Goal: Task Accomplishment & Management: Complete application form

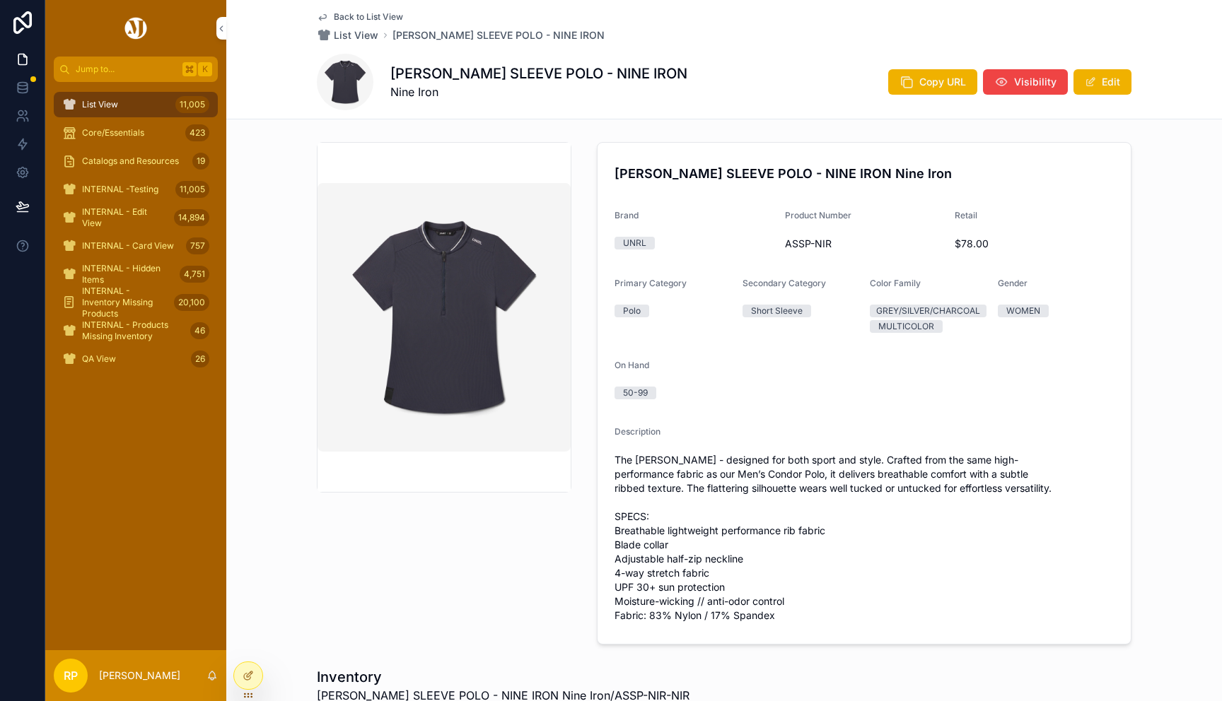
click at [373, 13] on span "Back to List View" at bounding box center [368, 16] width 69 height 11
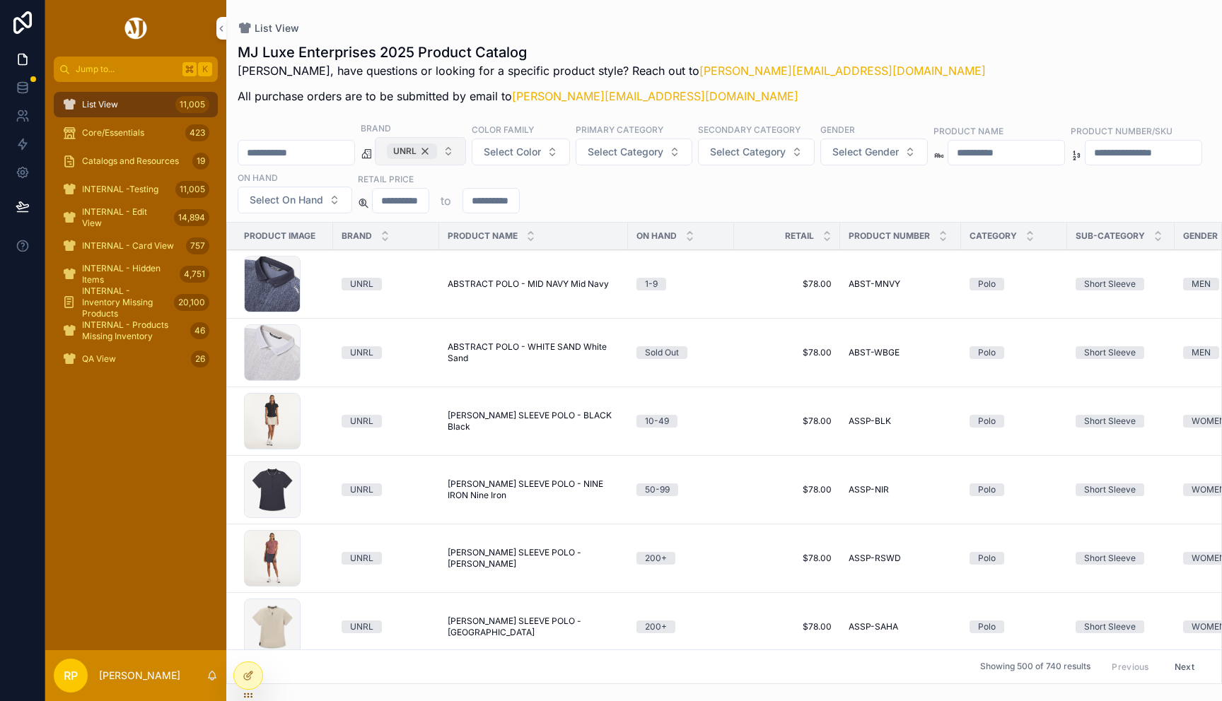
click at [437, 154] on div "UNRL" at bounding box center [412, 152] width 50 height 16
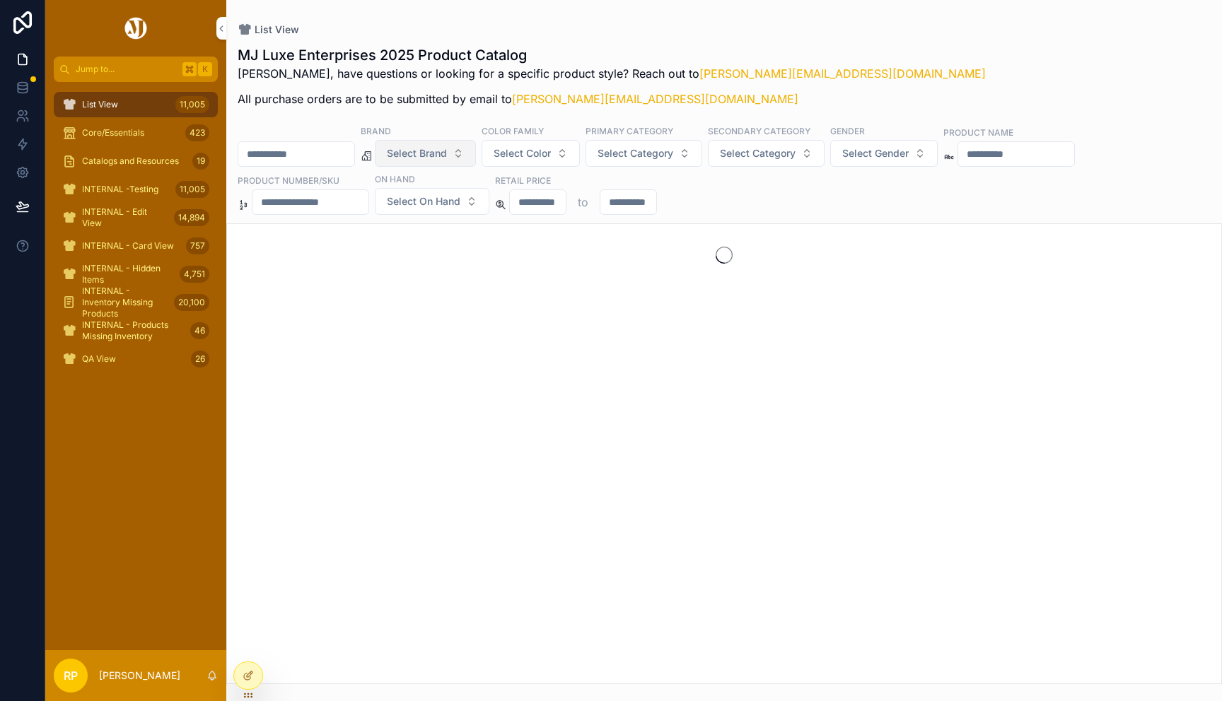
click at [853, 19] on div "List View MJ Luxe Enterprises 2025 Product Catalog Rasika, have questions or lo…" at bounding box center [724, 342] width 996 height 685
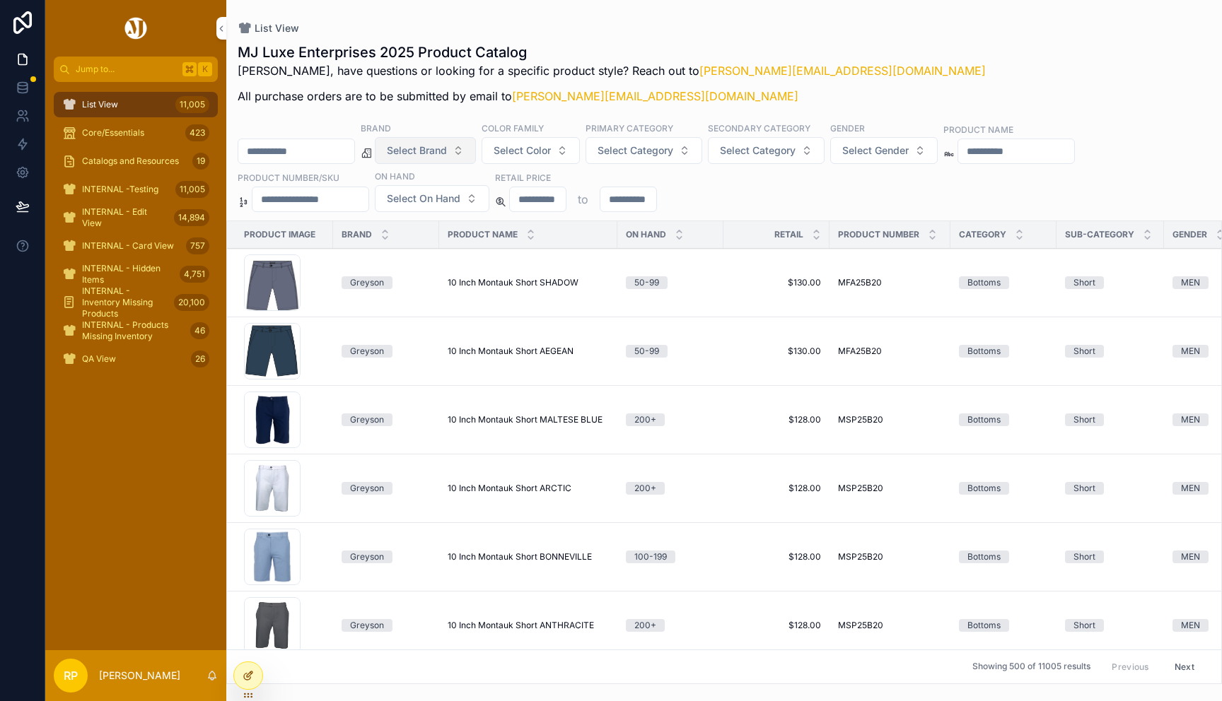
click at [250, 682] on div at bounding box center [248, 676] width 28 height 27
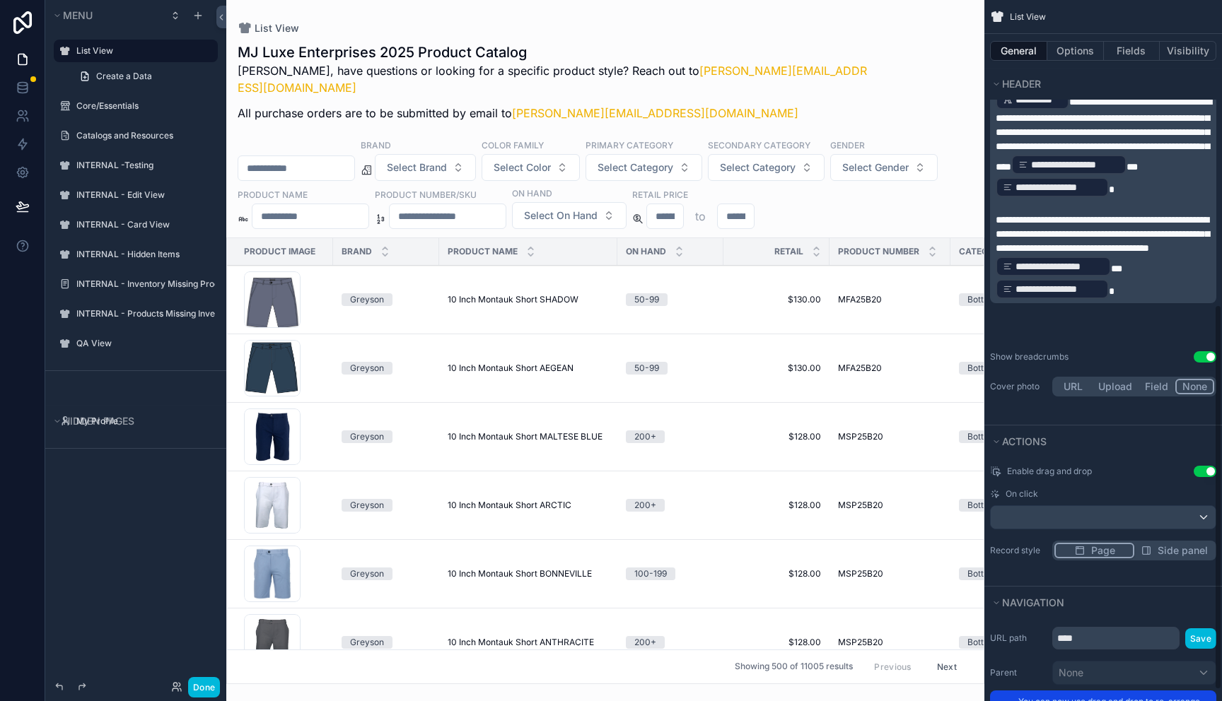
scroll to position [574, 0]
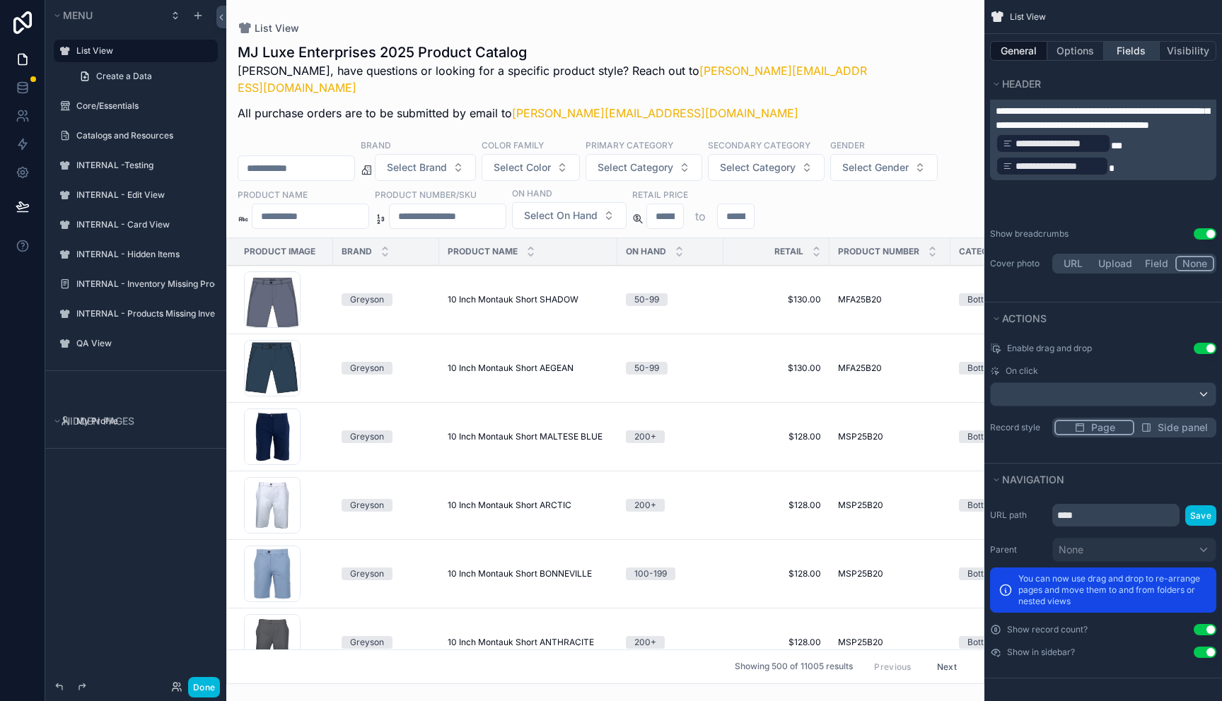
click at [1124, 49] on button "Fields" at bounding box center [1132, 51] width 57 height 20
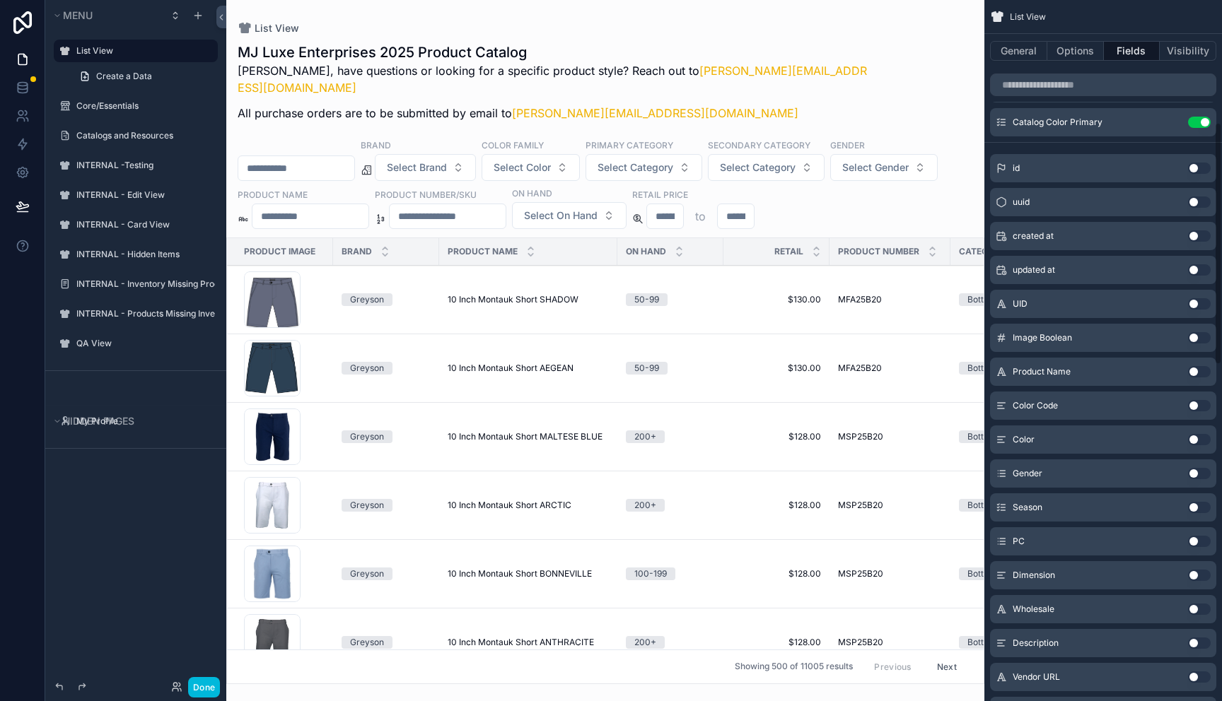
scroll to position [0, 0]
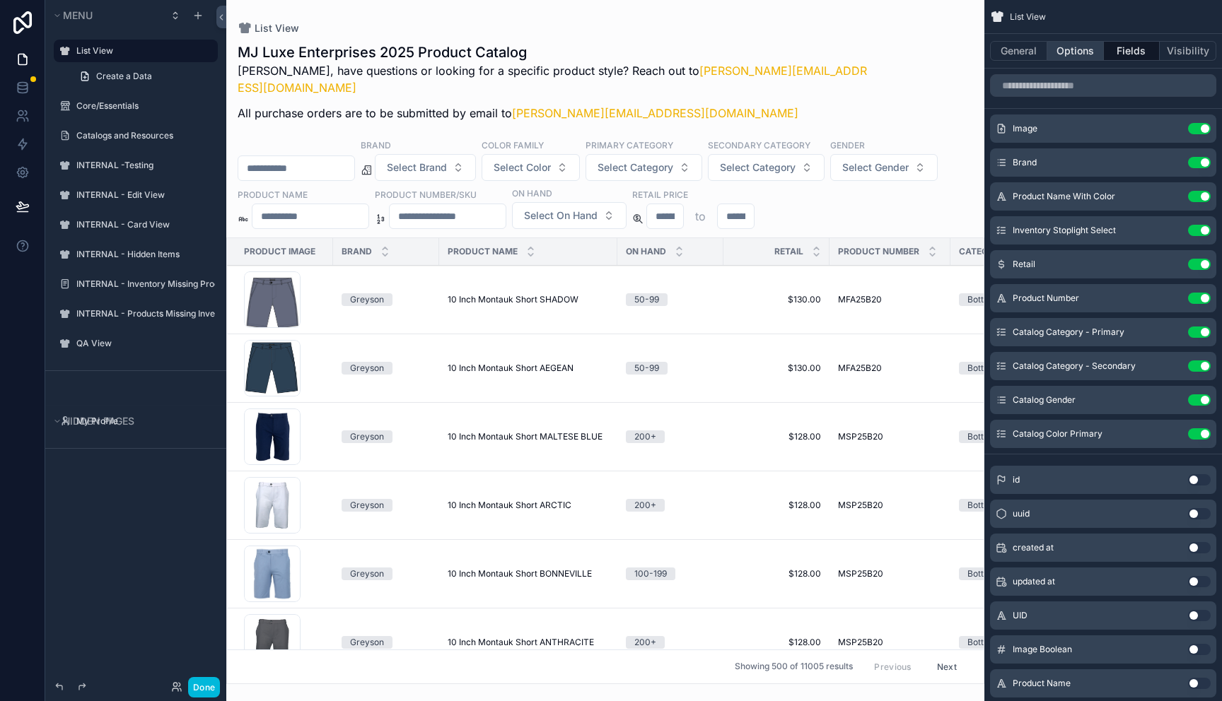
click at [1073, 57] on button "Options" at bounding box center [1075, 51] width 57 height 20
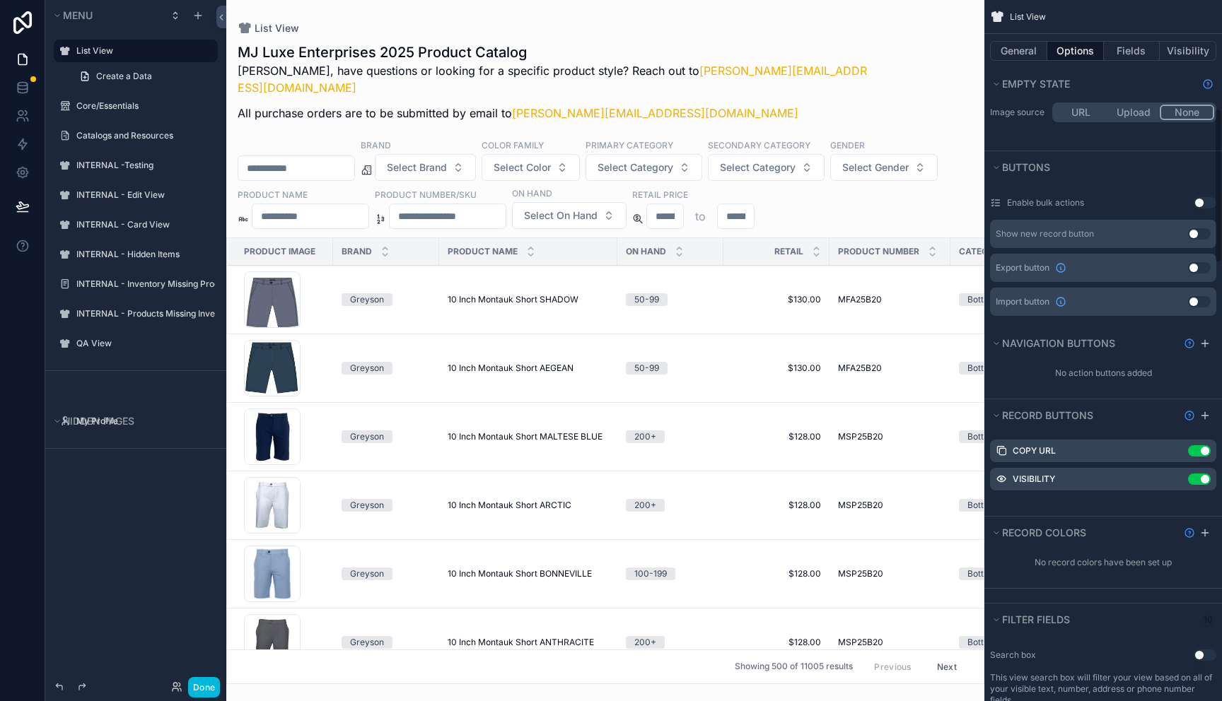
scroll to position [366, 0]
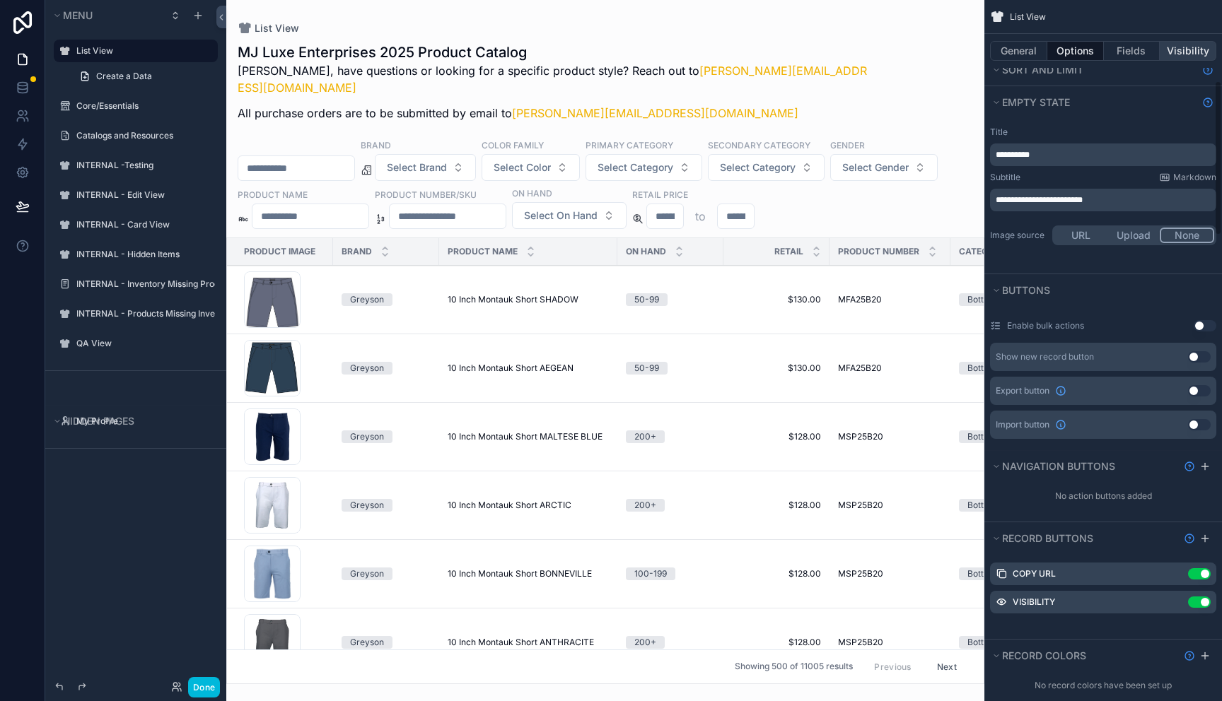
click at [1187, 42] on button "Visibility" at bounding box center [1188, 51] width 57 height 20
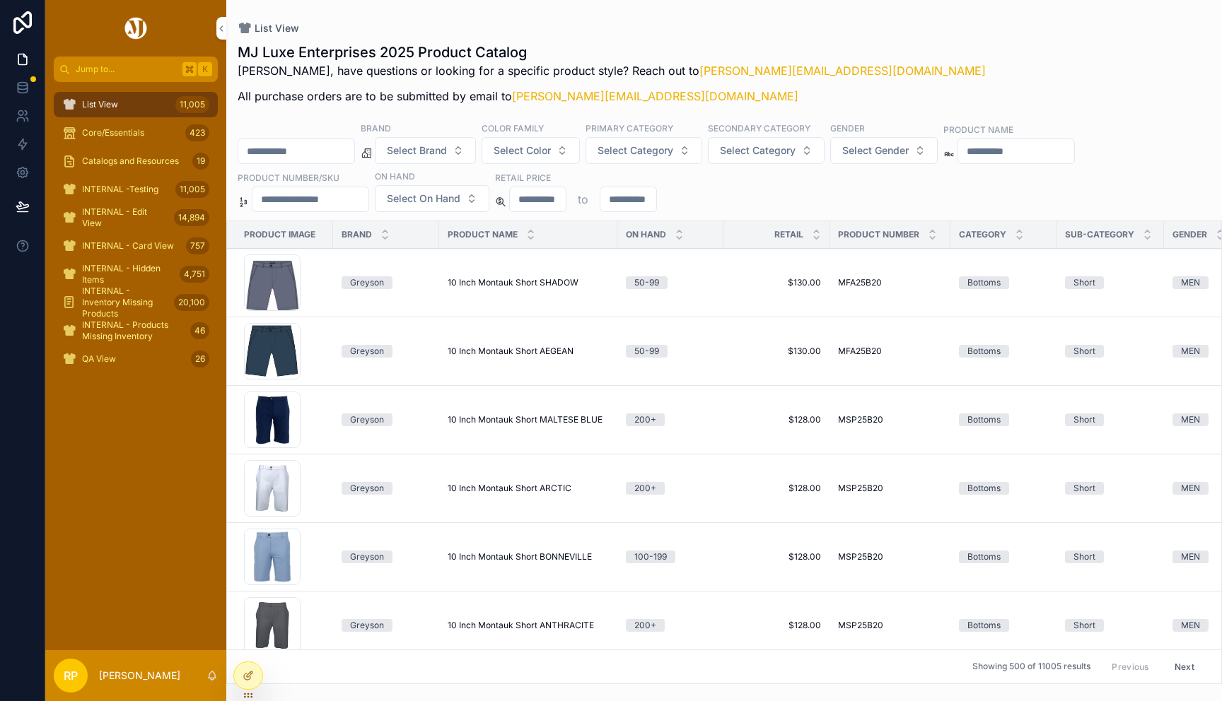
click at [573, 293] on td "10 Inch Montauk Short SHADOW 10 Inch Montauk Short SHADOW" at bounding box center [528, 283] width 178 height 69
click at [573, 273] on td "10 Inch Montauk Short SHADOW 10 Inch Montauk Short SHADOW" at bounding box center [528, 283] width 178 height 69
click at [559, 284] on span "10 Inch Montauk Short SHADOW" at bounding box center [513, 282] width 131 height 11
click at [564, 288] on span "10 Inch Montauk Short SHADOW" at bounding box center [513, 282] width 131 height 11
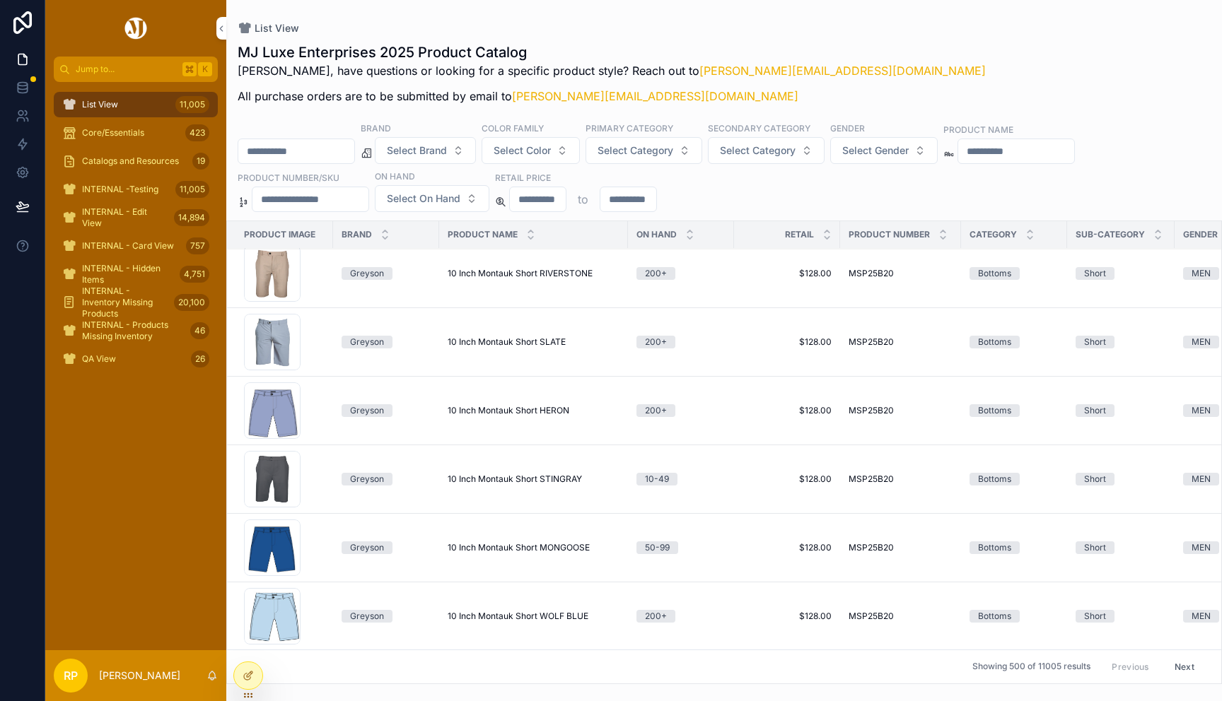
scroll to position [1078, 0]
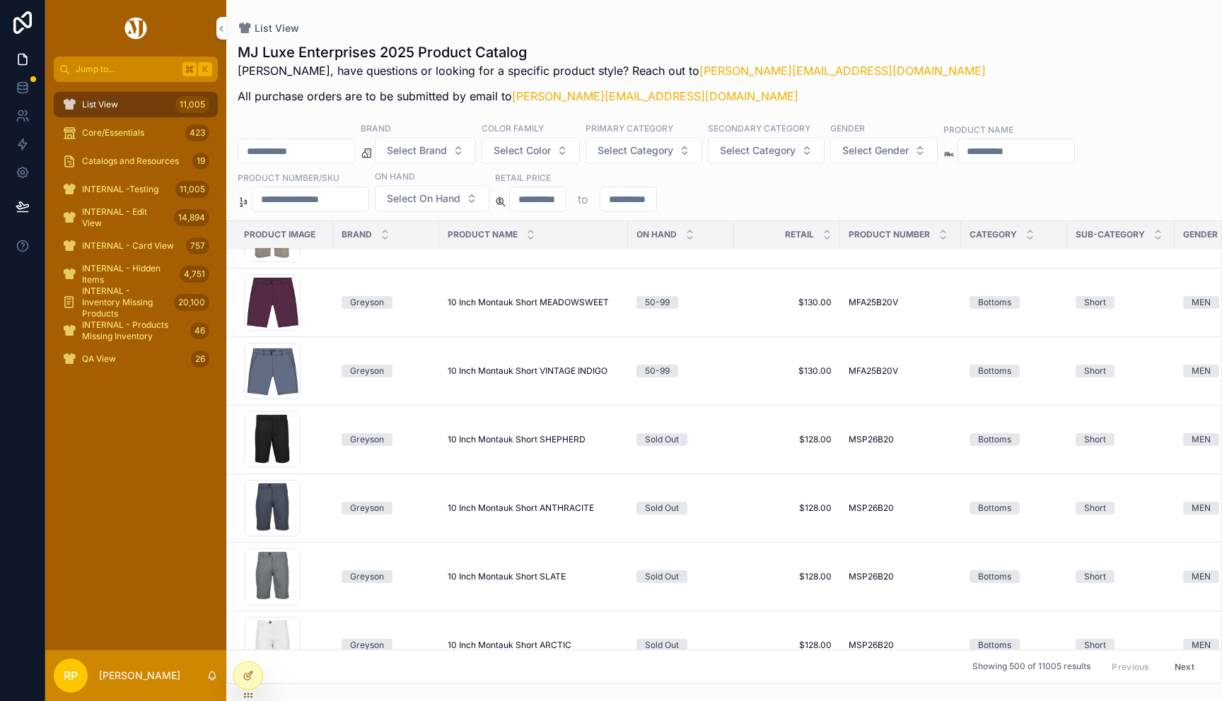
click at [478, 295] on td "10 Inch Montauk Short MEADOWSWEET 10 Inch Montauk Short MEADOWSWEET" at bounding box center [533, 303] width 189 height 69
click at [467, 305] on span "10 Inch Montauk Short MEADOWSWEET" at bounding box center [528, 302] width 161 height 11
click at [293, 197] on input "scrollable content" at bounding box center [310, 200] width 116 height 20
paste input "**********"
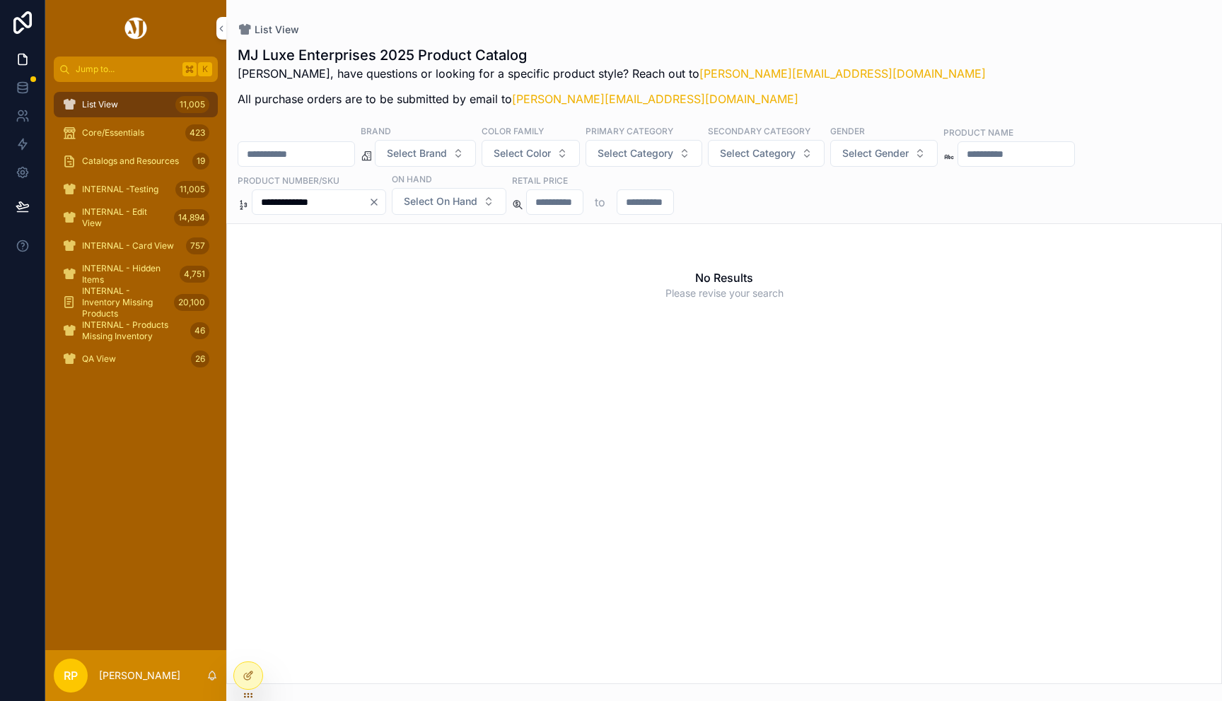
type input "**********"
click at [380, 202] on icon "Clear" at bounding box center [373, 202] width 11 height 11
click at [284, 156] on input "scrollable content" at bounding box center [296, 154] width 116 height 20
paste input "**********"
type input "**********"
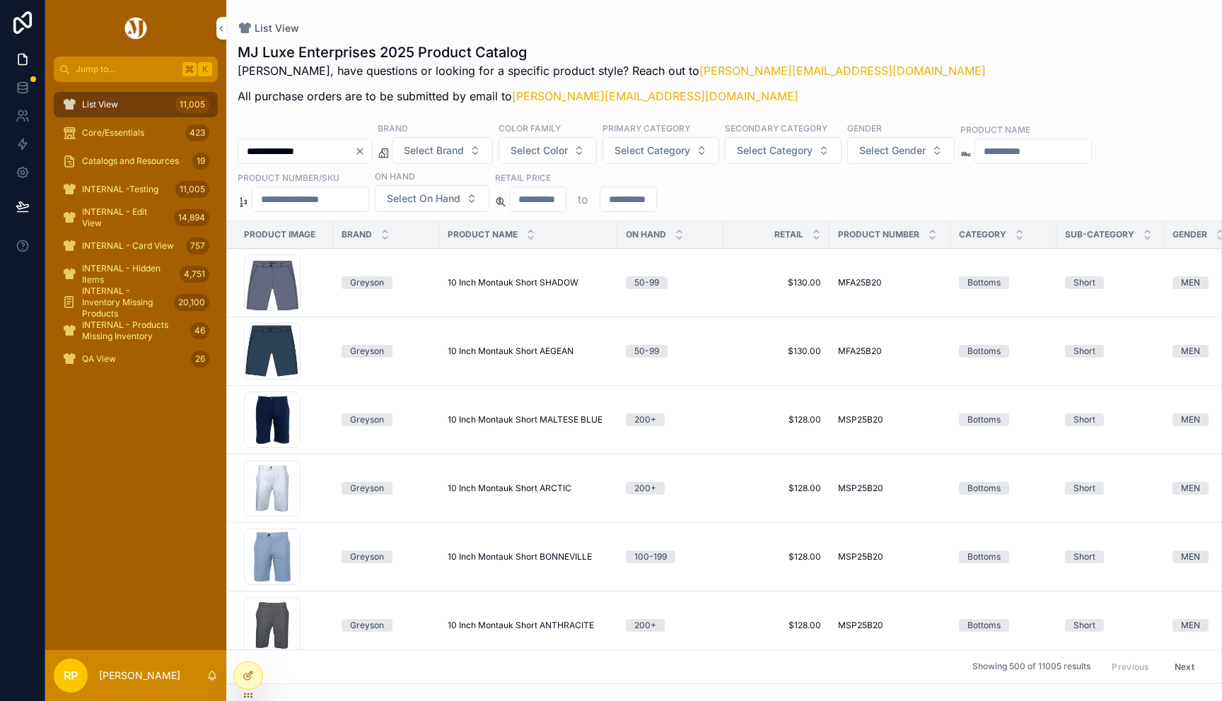
type input "**********"
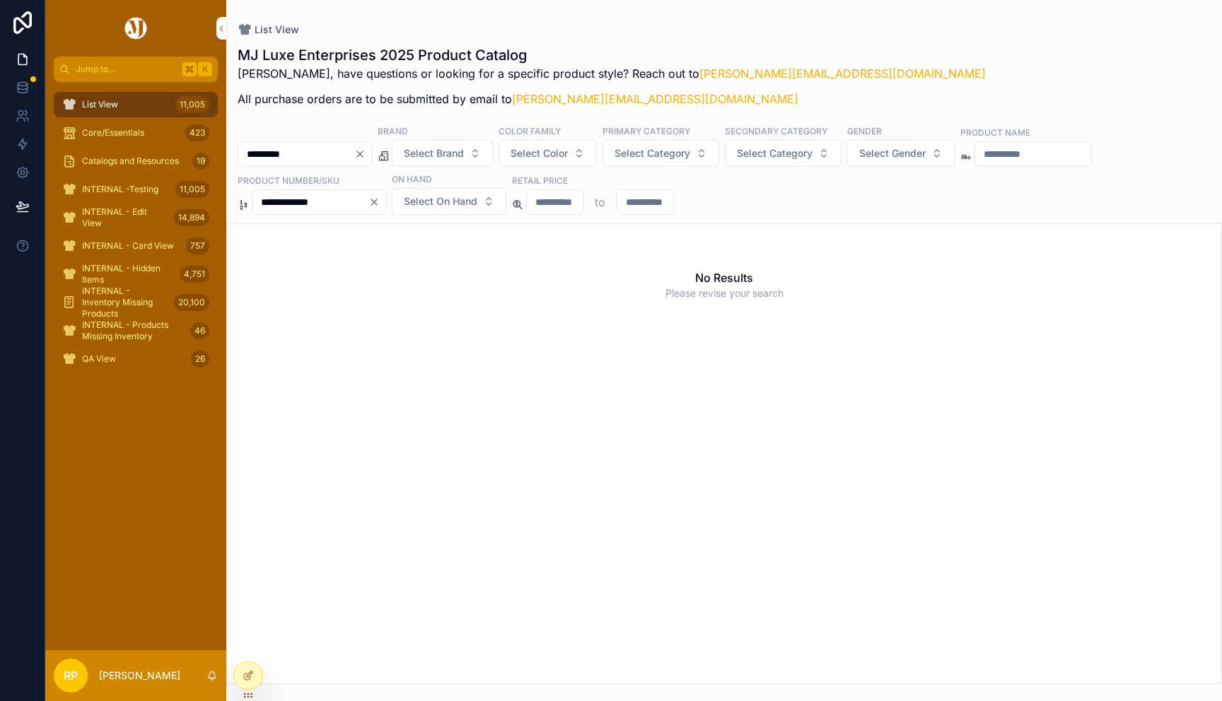
paste input "*****"
type input "********"
click at [380, 200] on icon "Clear" at bounding box center [373, 202] width 11 height 11
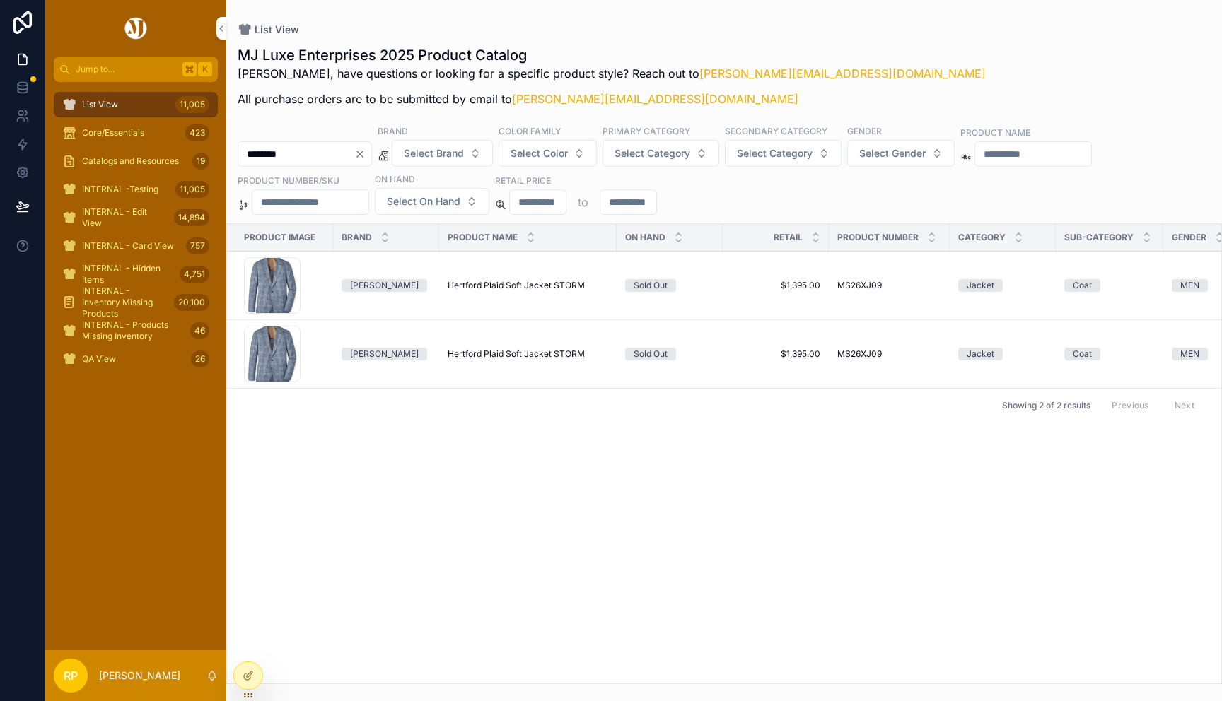
click at [525, 291] on span "Hertford Plaid Soft Jacket STORM" at bounding box center [516, 285] width 137 height 11
click at [24, 103] on link at bounding box center [22, 116] width 45 height 28
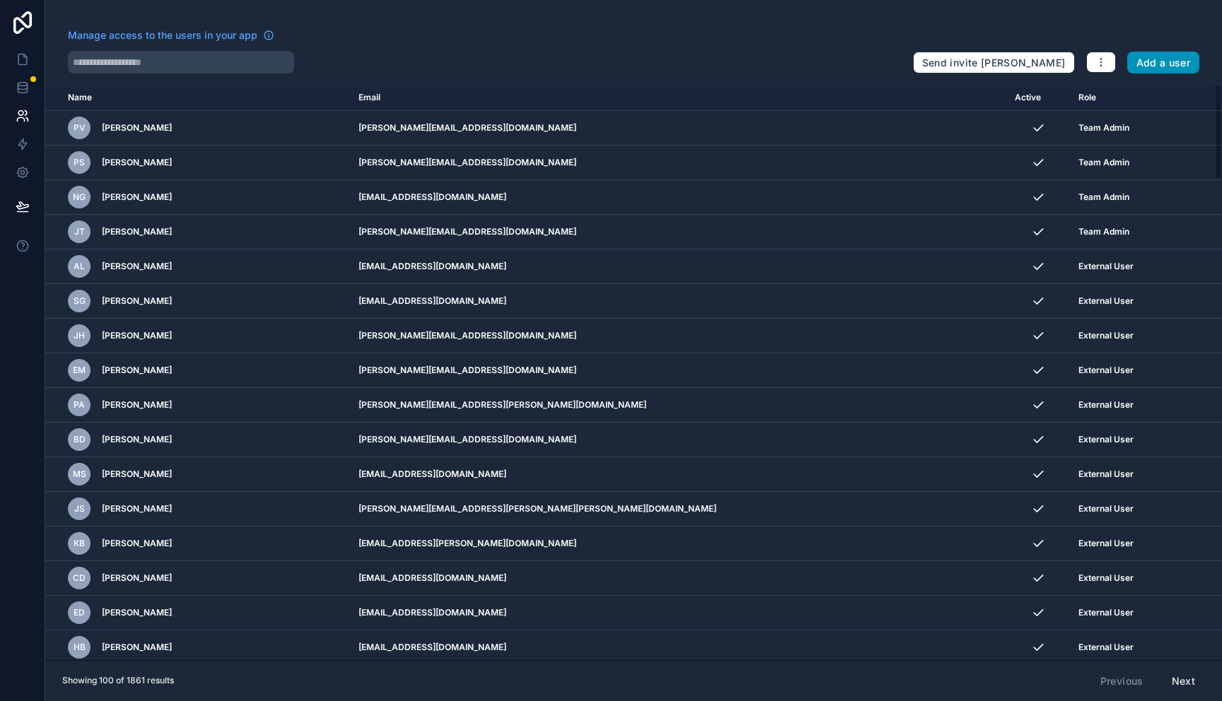
click at [1170, 59] on button "Add a user" at bounding box center [1163, 63] width 73 height 23
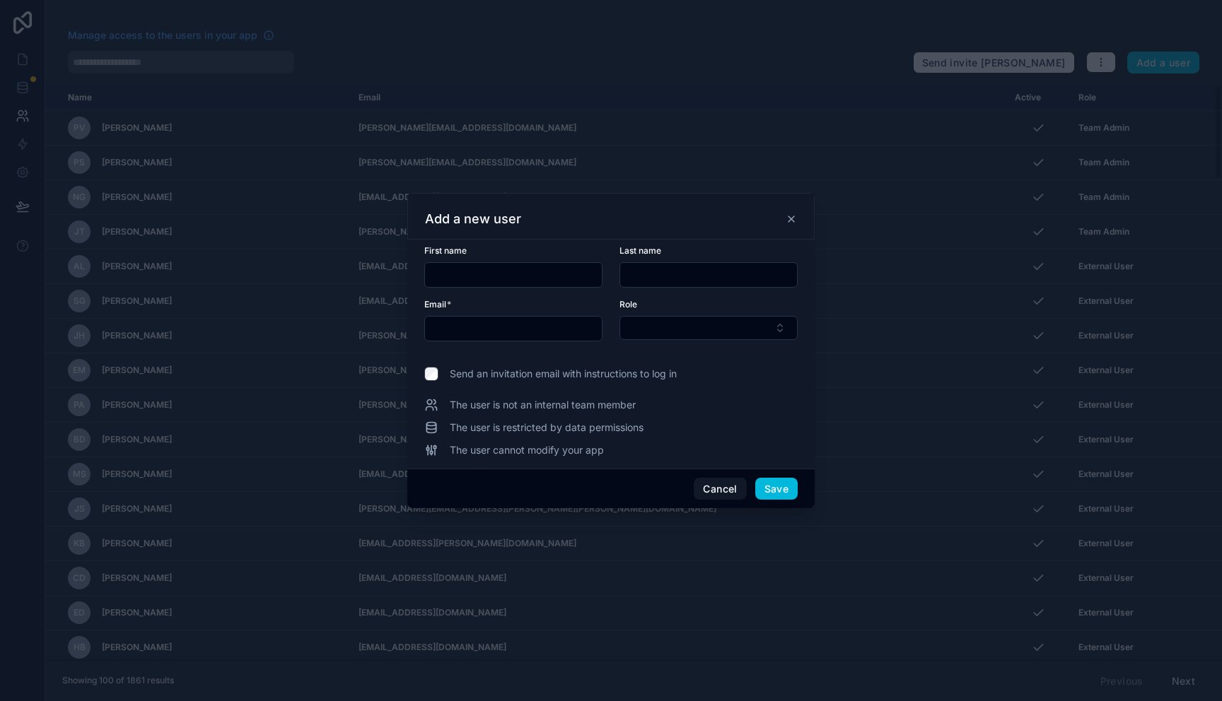
click at [514, 282] on input "text" at bounding box center [513, 275] width 177 height 20
type input "******"
click at [711, 276] on input "text" at bounding box center [708, 275] width 177 height 20
paste input "*********"
type input "*********"
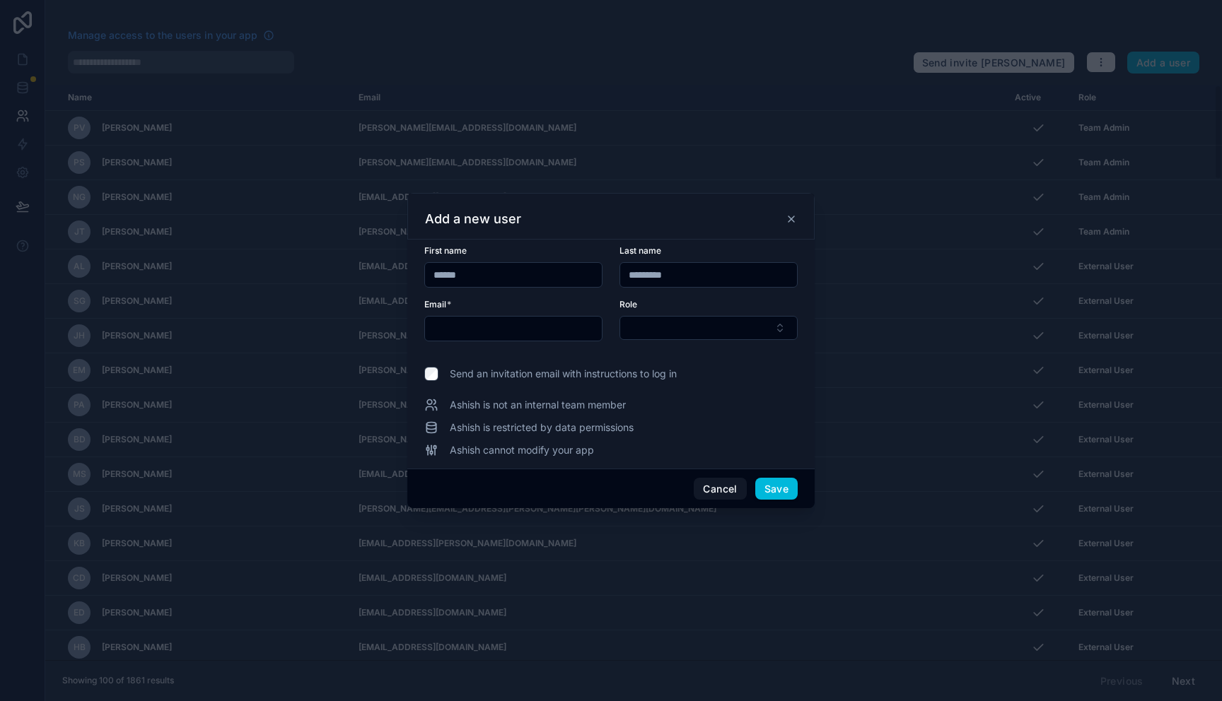
click at [551, 323] on input "text" at bounding box center [513, 329] width 177 height 20
paste input "**********"
type input "**********"
click at [653, 328] on button "Select Button" at bounding box center [708, 328] width 178 height 24
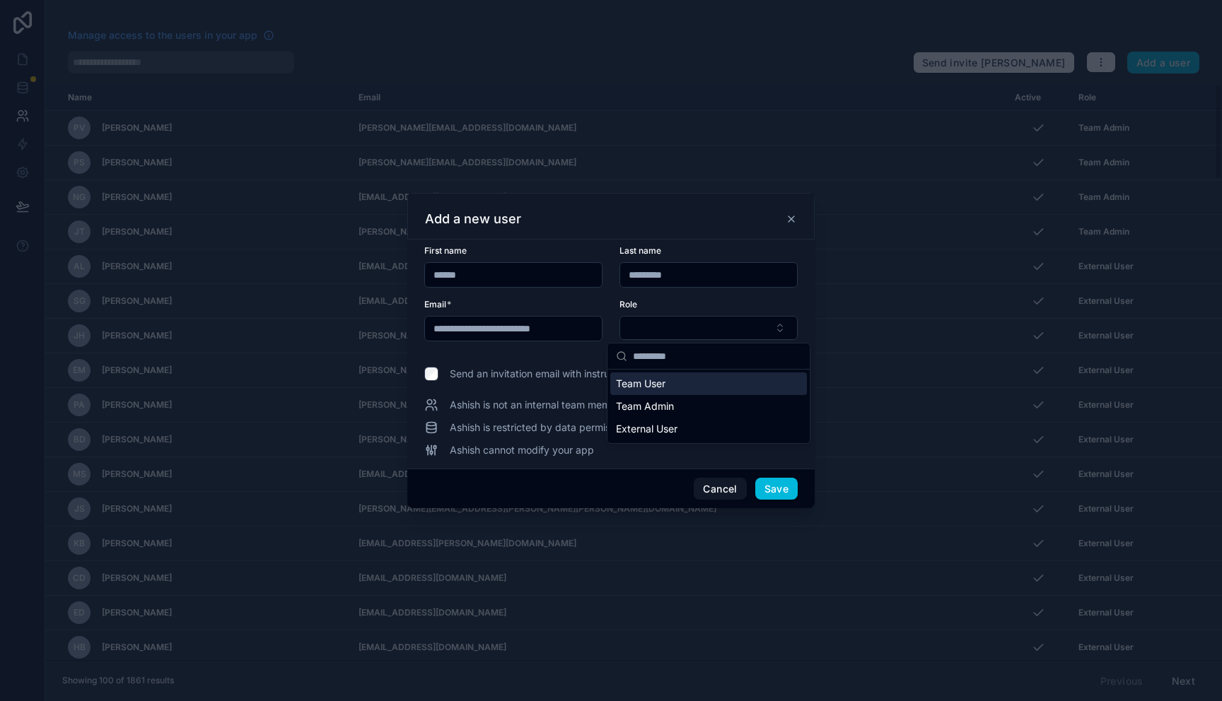
click at [689, 383] on div "Team User" at bounding box center [708, 384] width 197 height 23
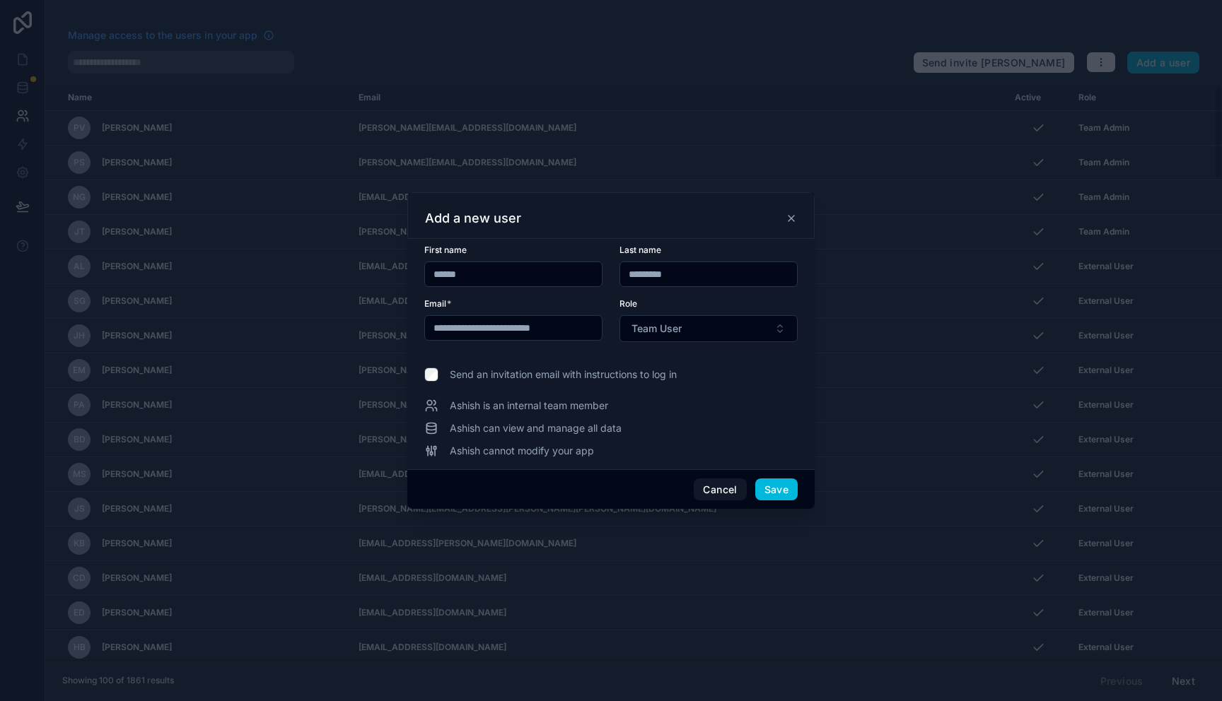
click at [429, 385] on div "**********" at bounding box center [610, 352] width 373 height 214
click at [778, 491] on button "Save" at bounding box center [776, 490] width 42 height 23
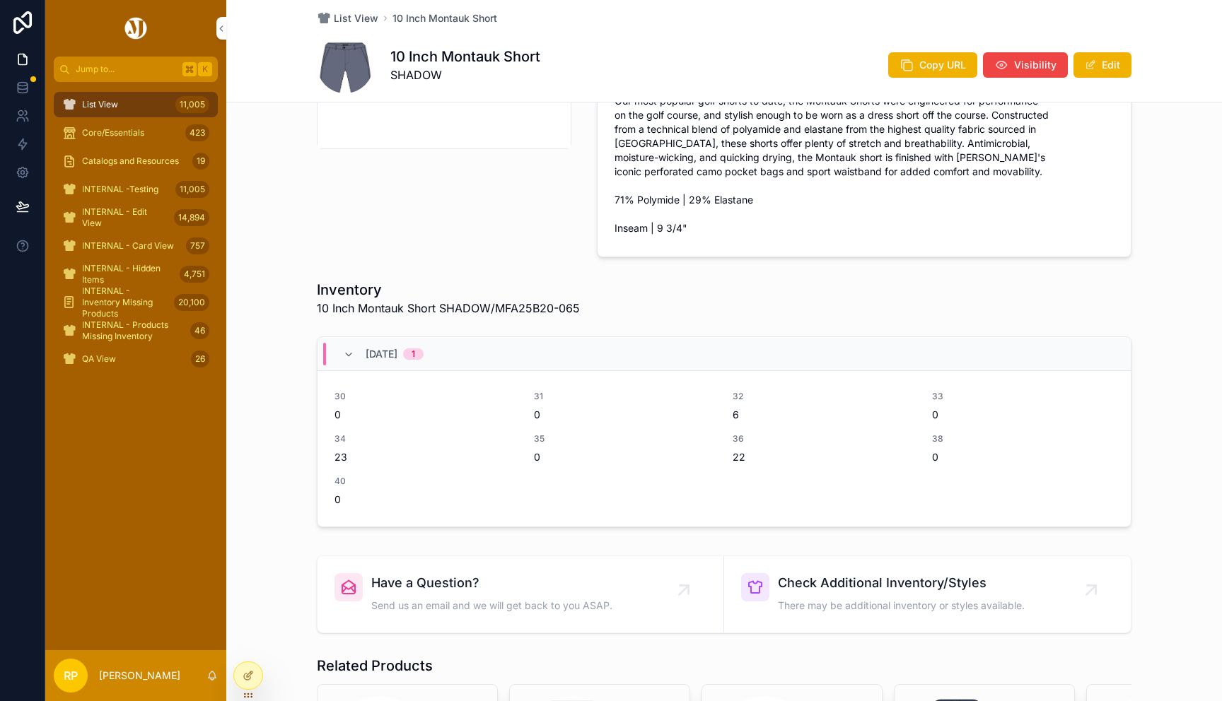
scroll to position [477, 0]
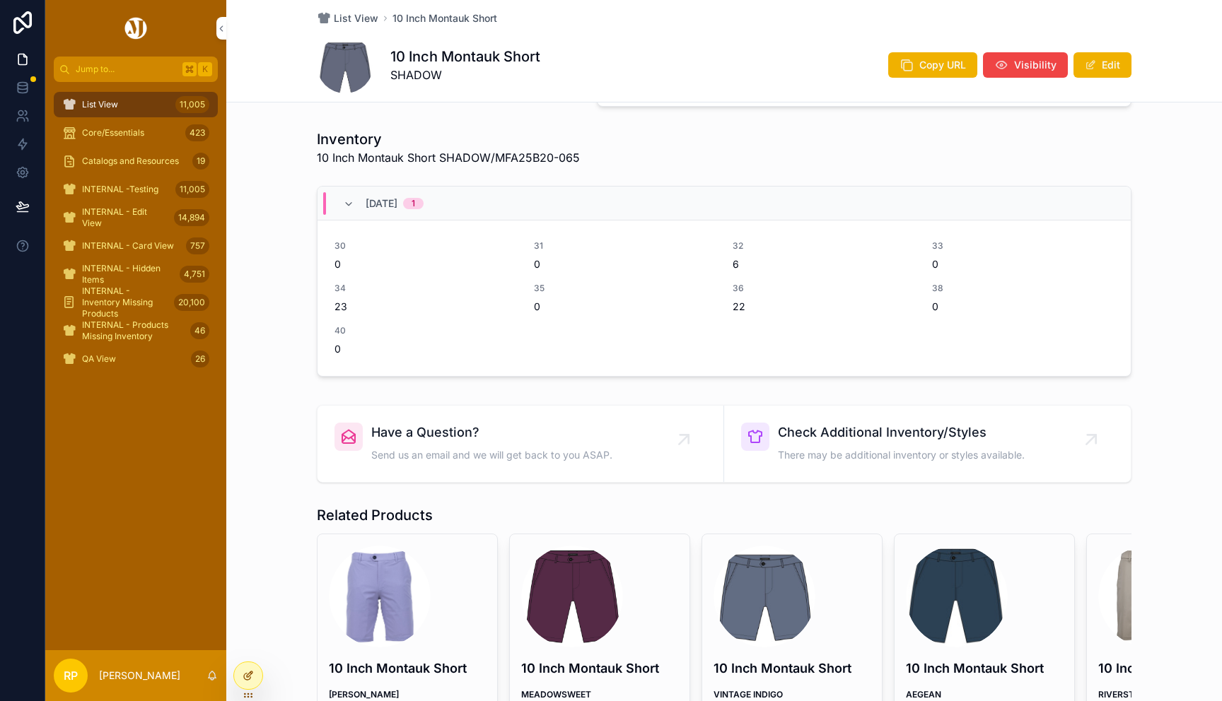
click at [250, 675] on icon at bounding box center [250, 675] width 6 height 6
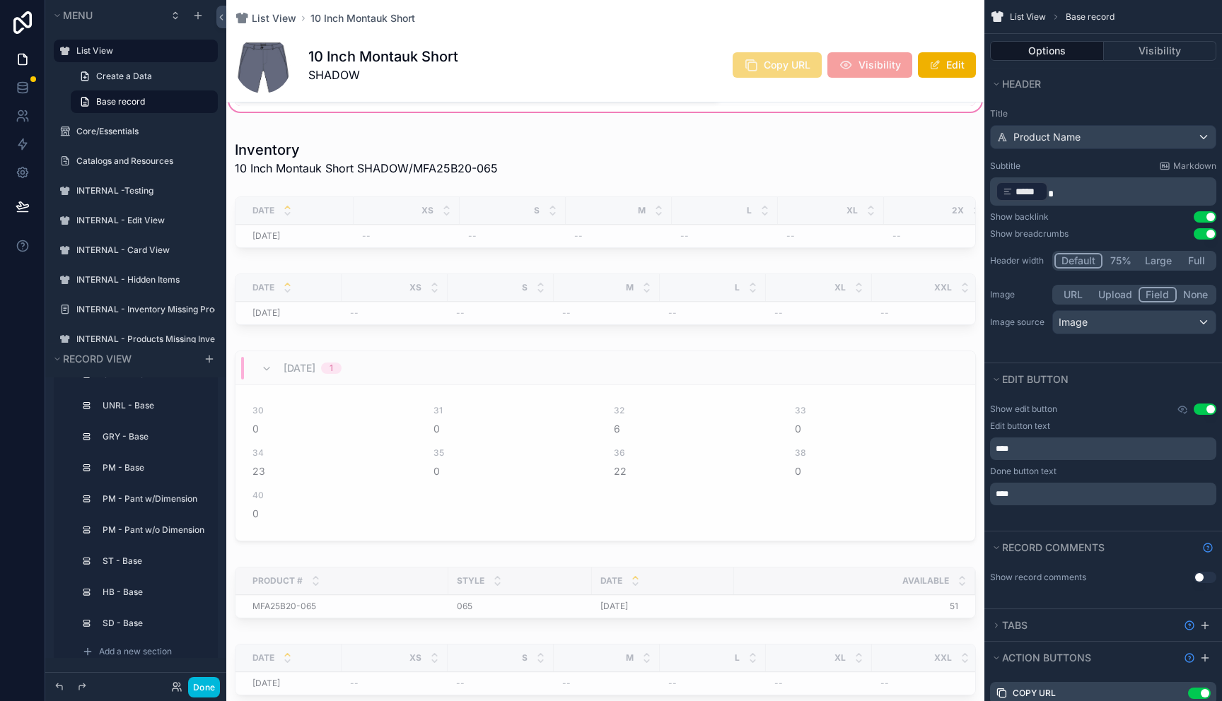
scroll to position [1132, 0]
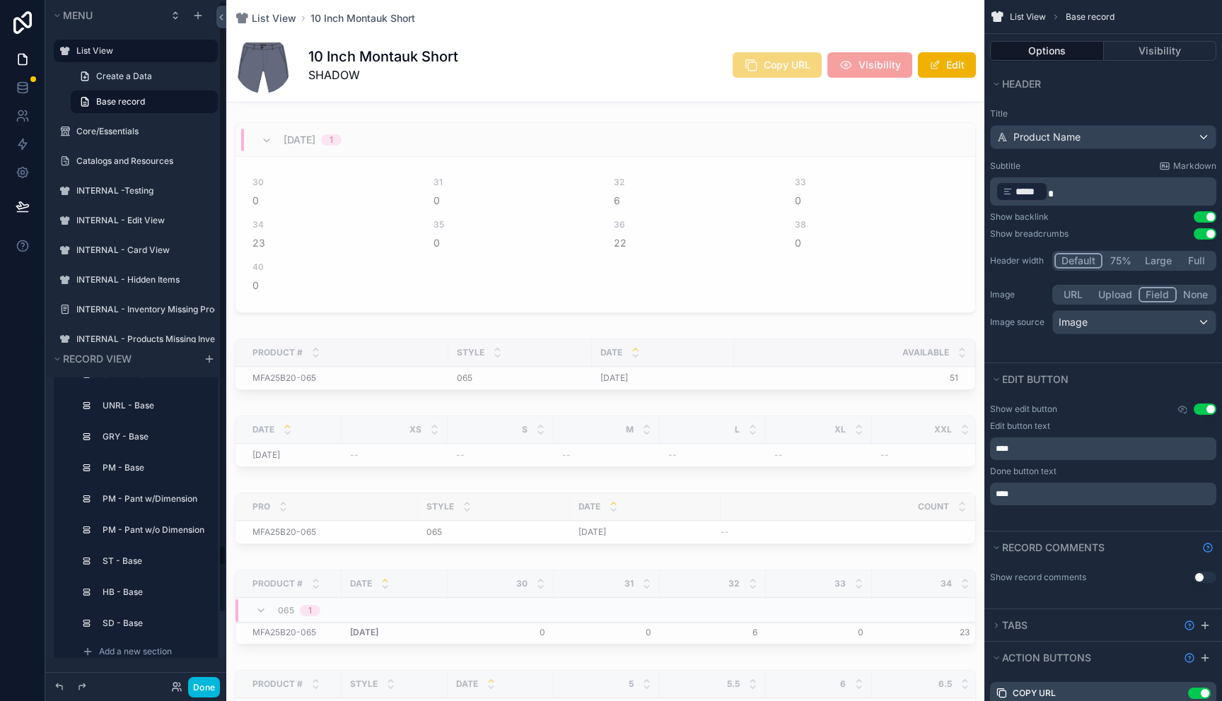
click at [126, 453] on div "scrollable content" at bounding box center [145, 452] width 139 height 3
click at [132, 442] on label "GRY - Base" at bounding box center [153, 436] width 101 height 11
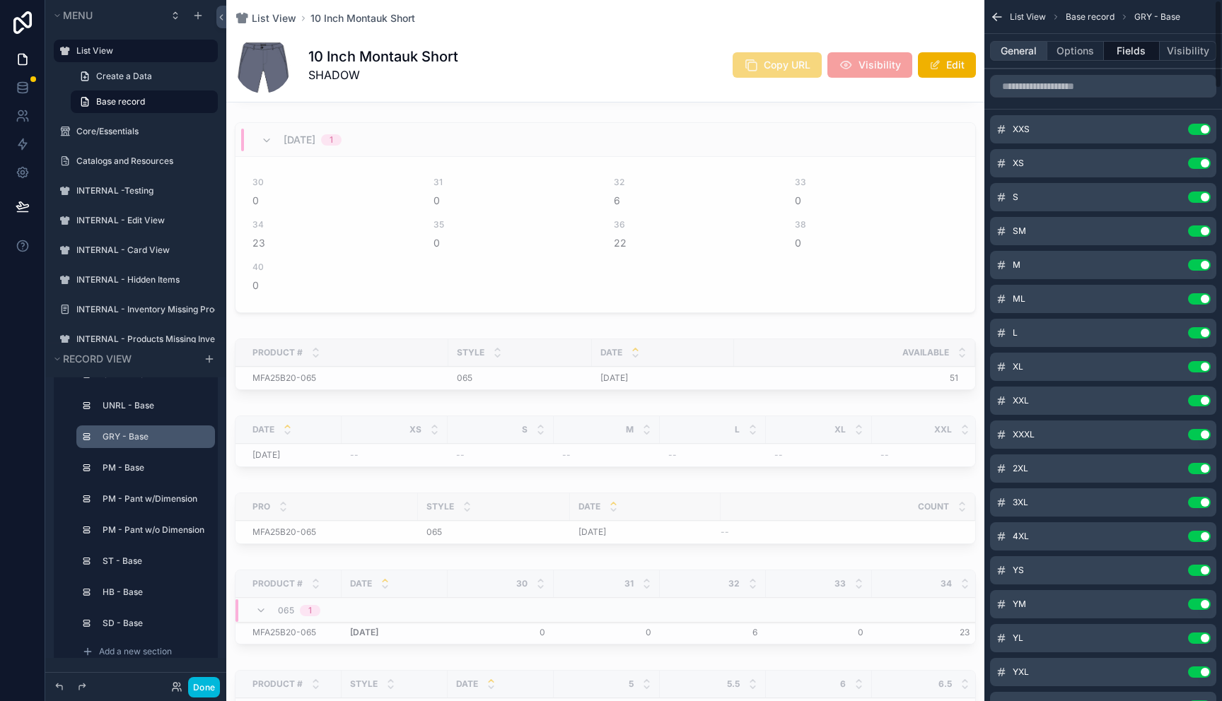
click at [1007, 48] on button "General" at bounding box center [1018, 51] width 57 height 20
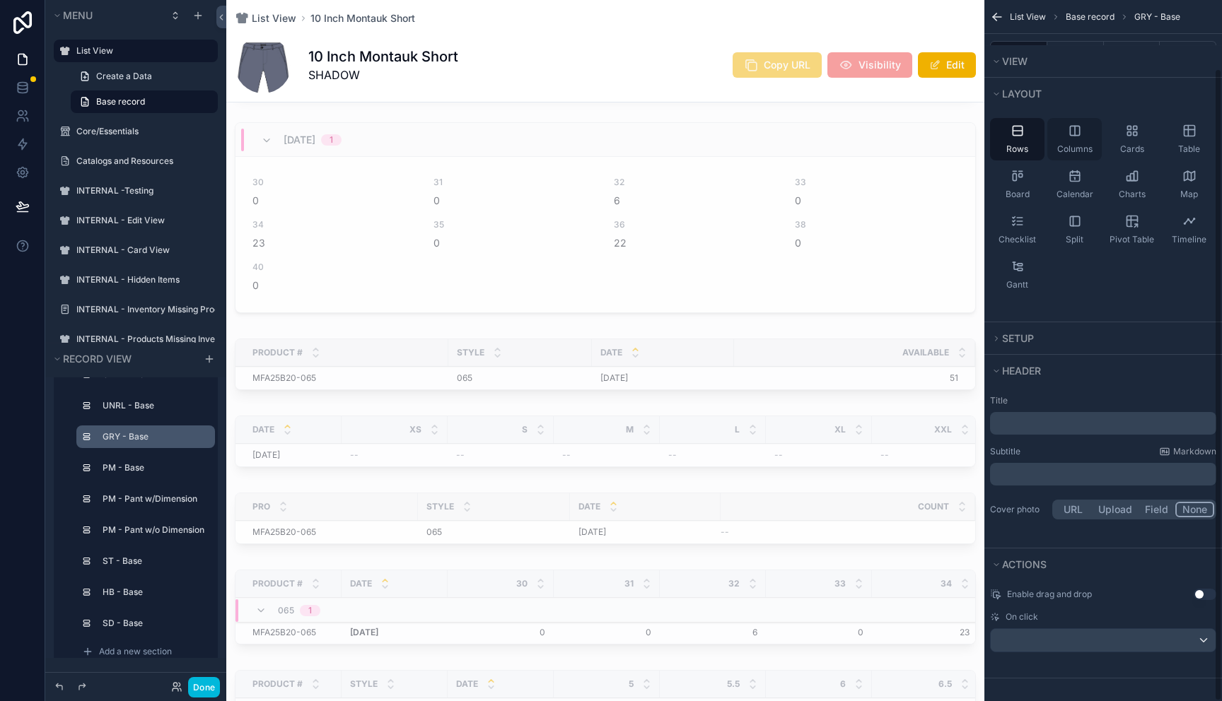
scroll to position [0, 0]
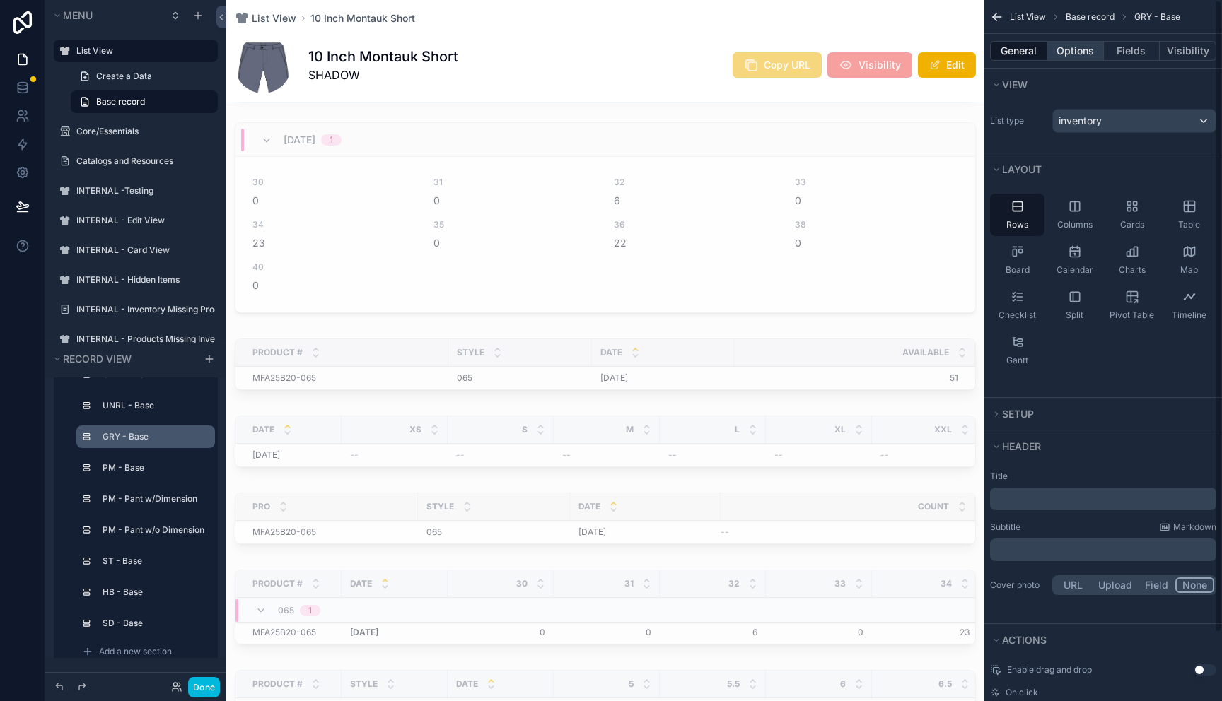
click at [1066, 49] on button "Options" at bounding box center [1075, 51] width 57 height 20
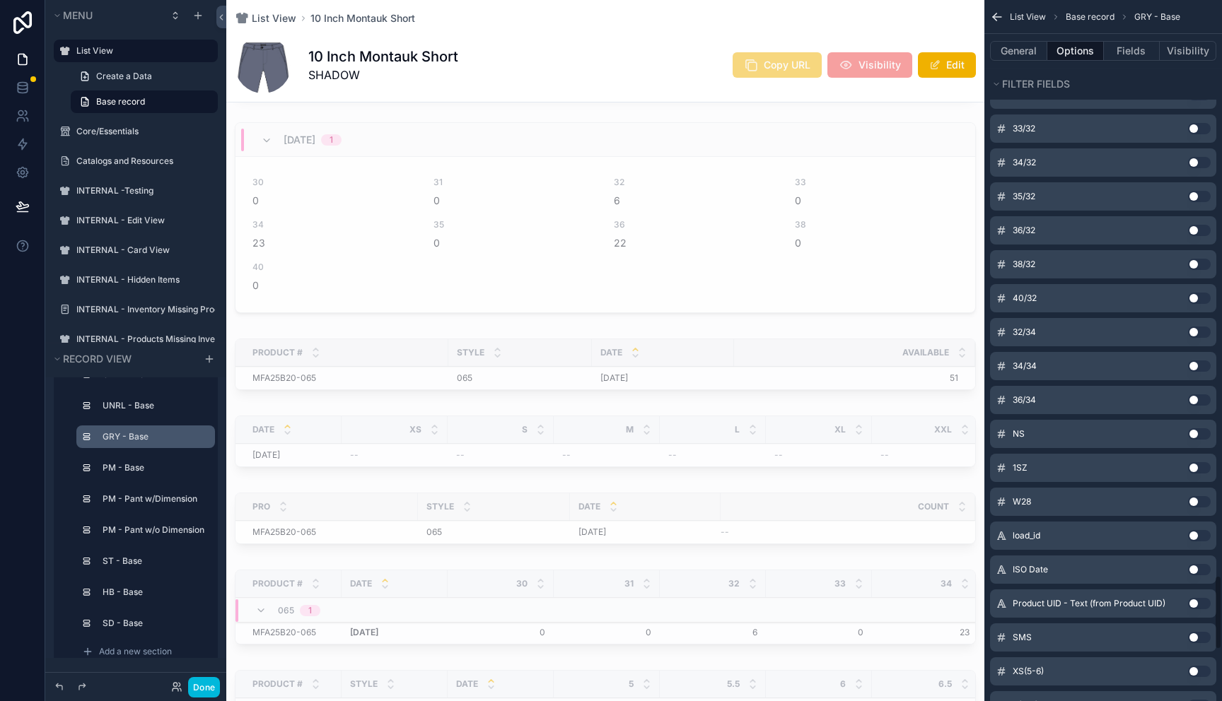
scroll to position [5880, 0]
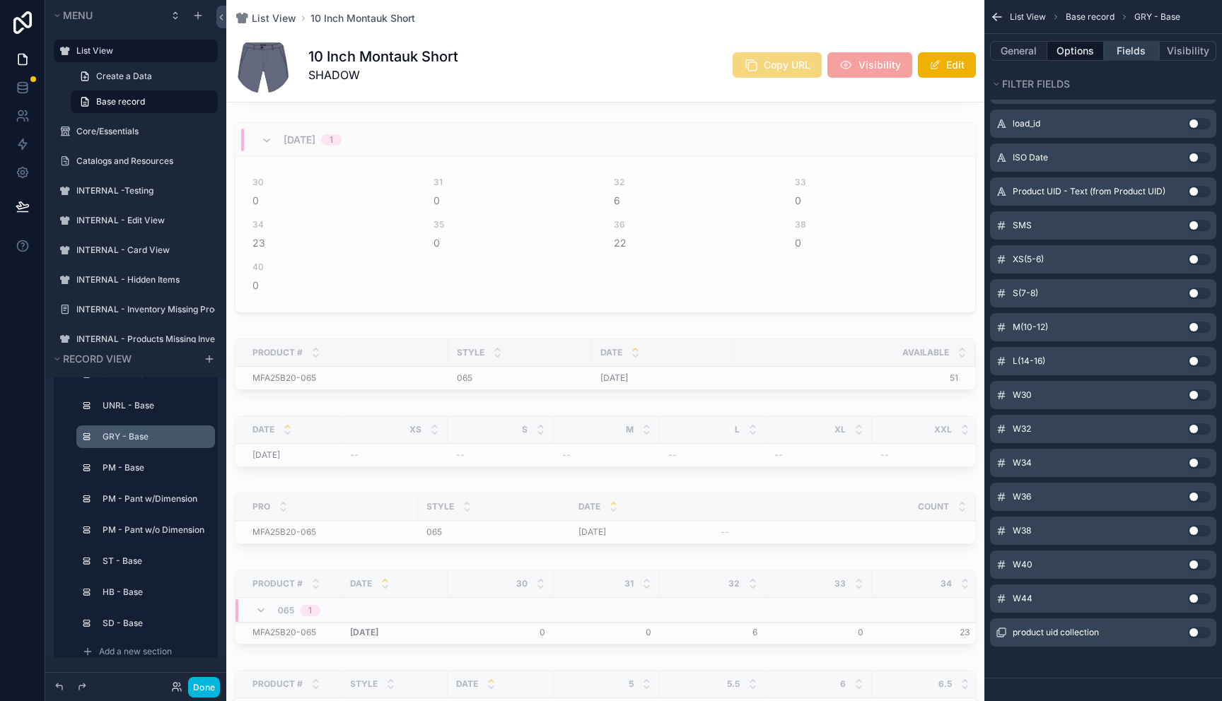
click at [1126, 59] on button "Fields" at bounding box center [1132, 51] width 57 height 20
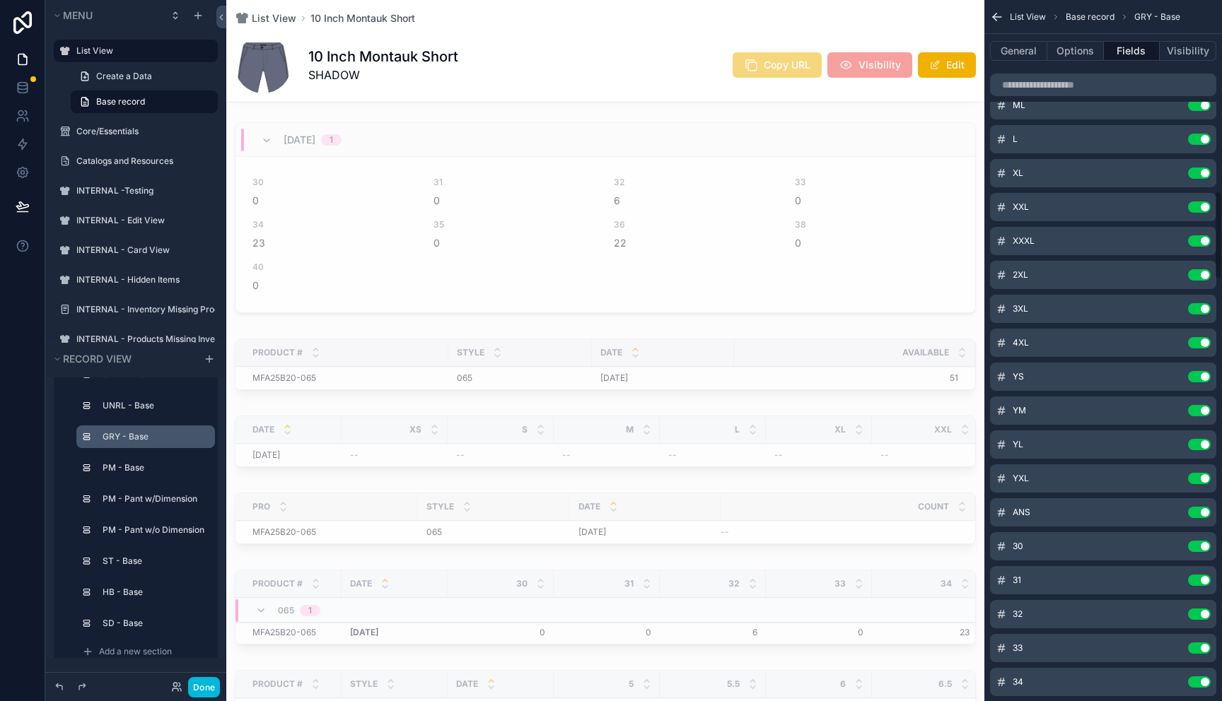
scroll to position [0, 0]
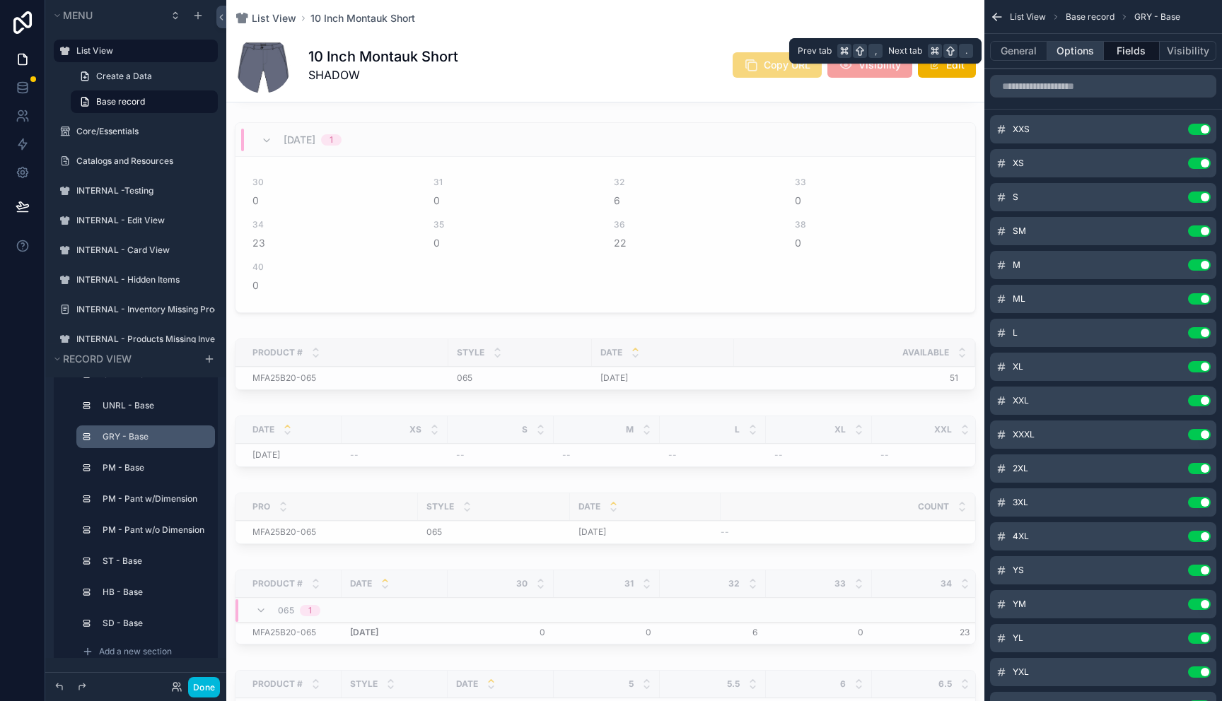
click at [1071, 54] on button "Options" at bounding box center [1075, 51] width 57 height 20
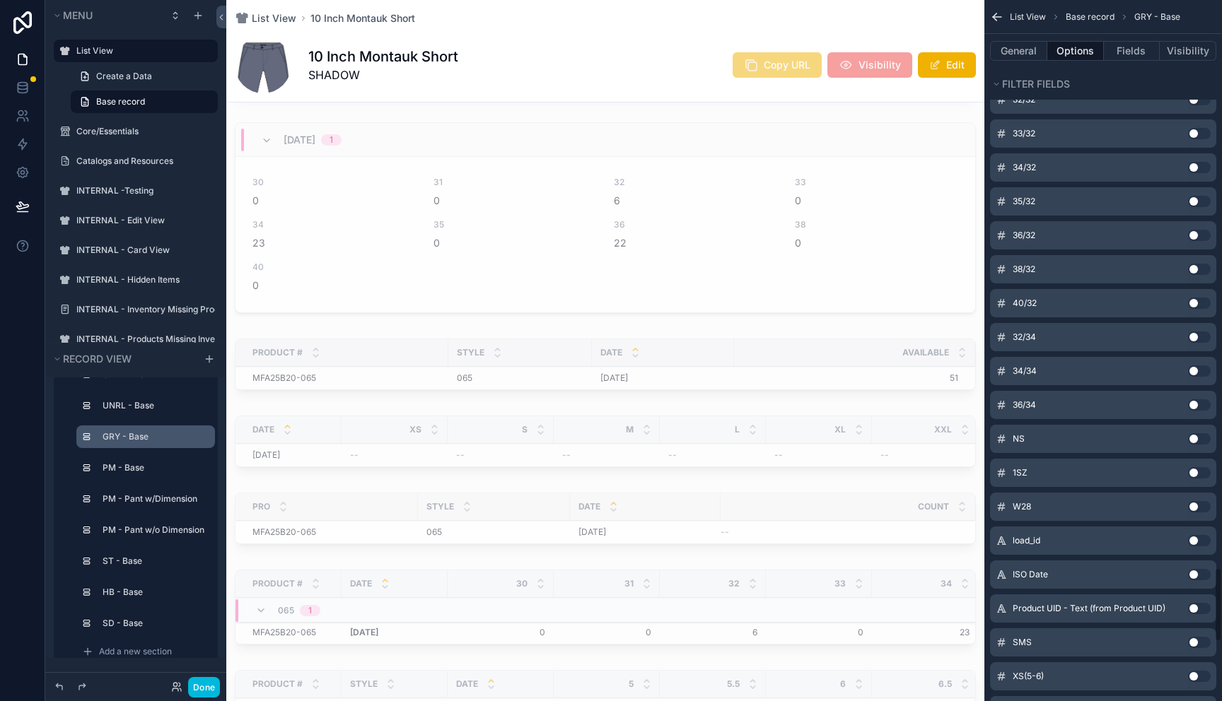
scroll to position [5880, 0]
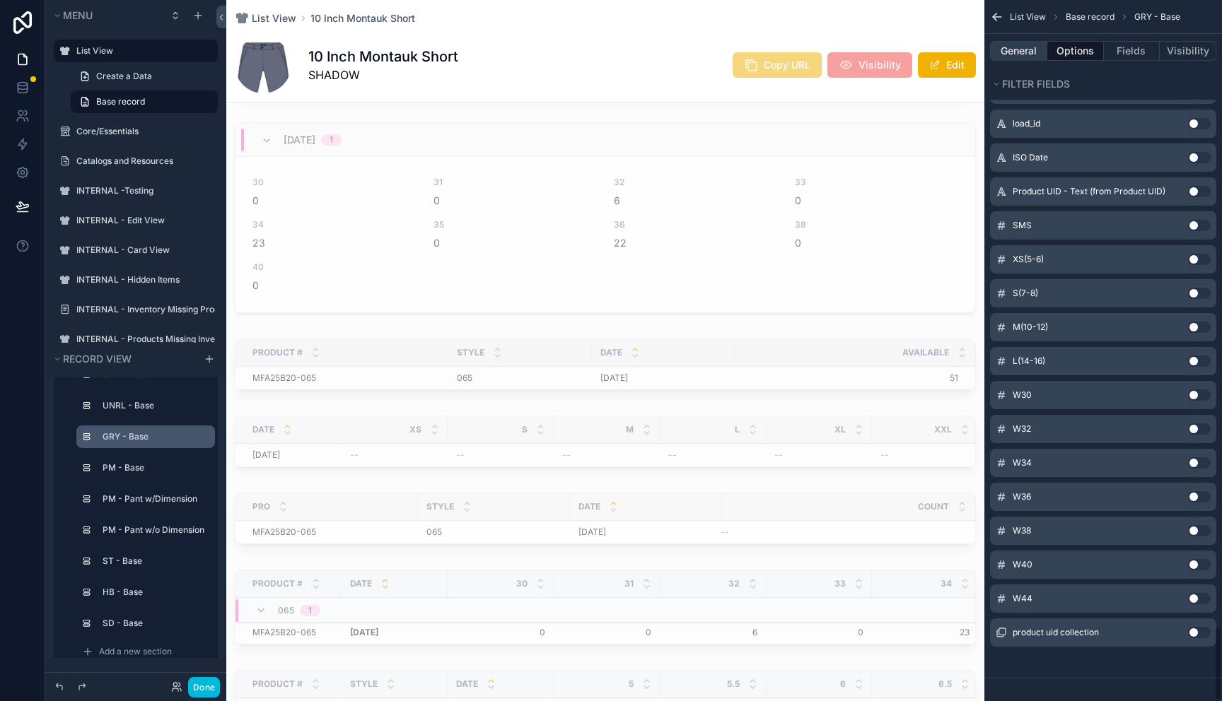
click at [1015, 54] on button "General" at bounding box center [1018, 51] width 57 height 20
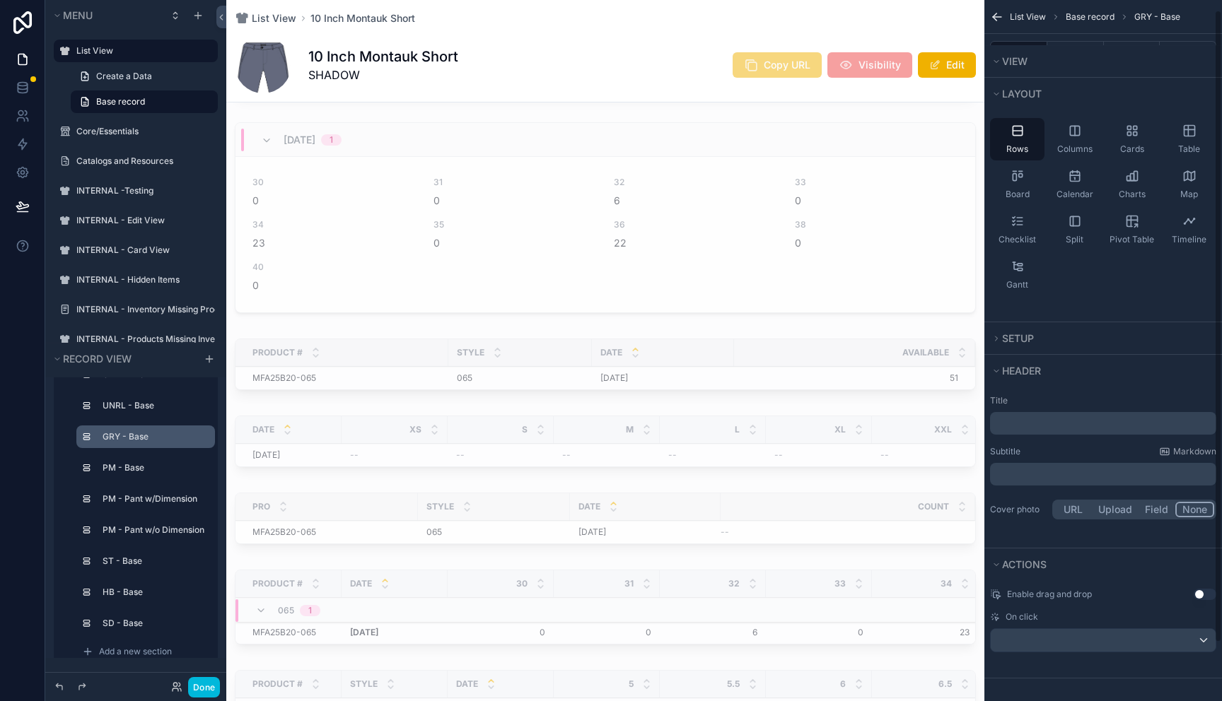
scroll to position [0, 0]
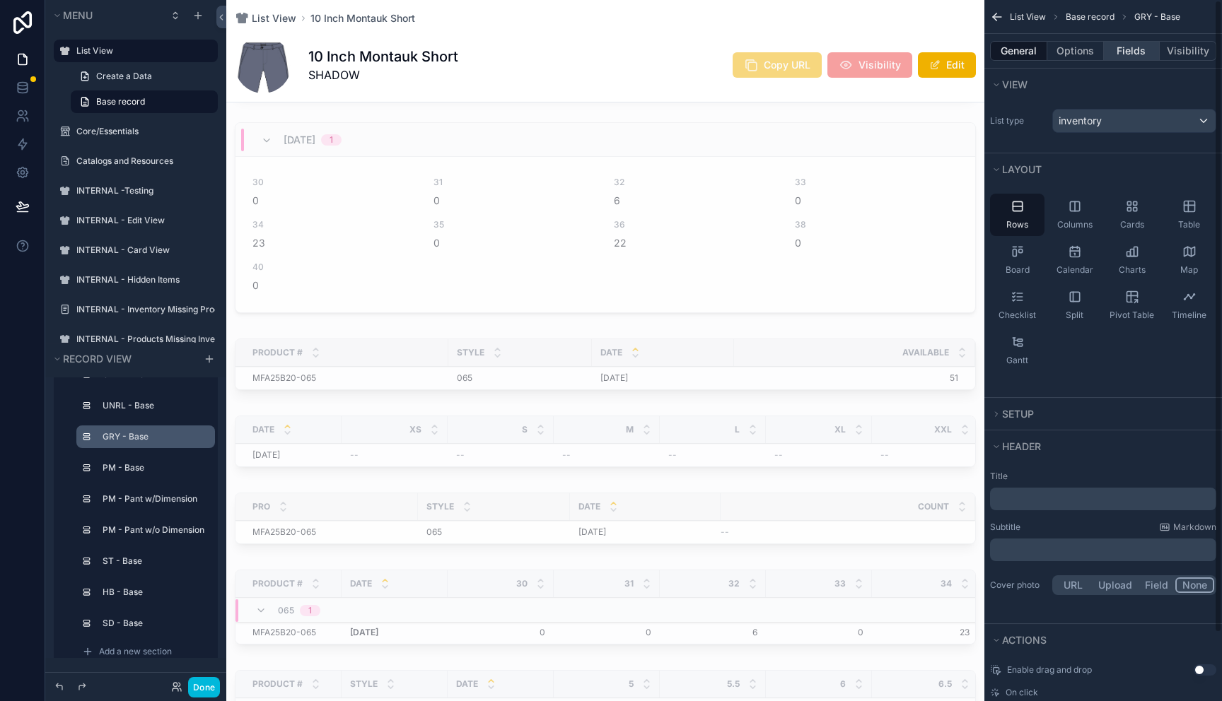
click at [1126, 57] on button "Fields" at bounding box center [1132, 51] width 57 height 20
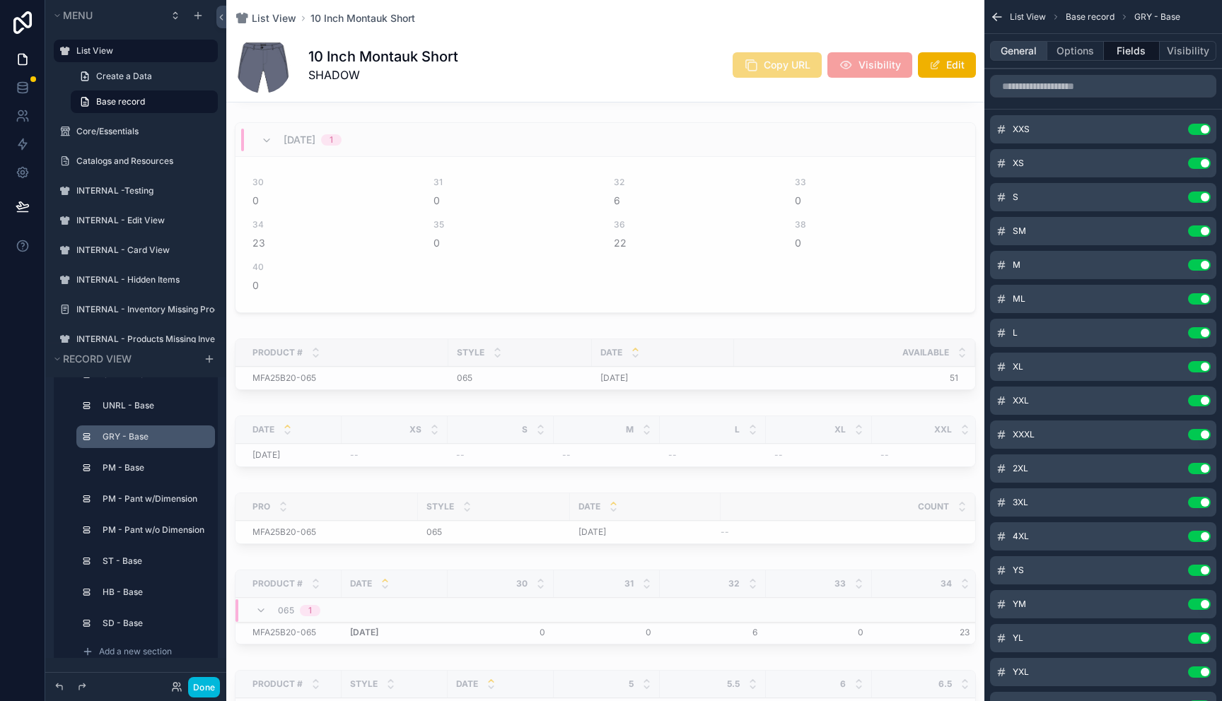
click at [1031, 58] on button "General" at bounding box center [1018, 51] width 57 height 20
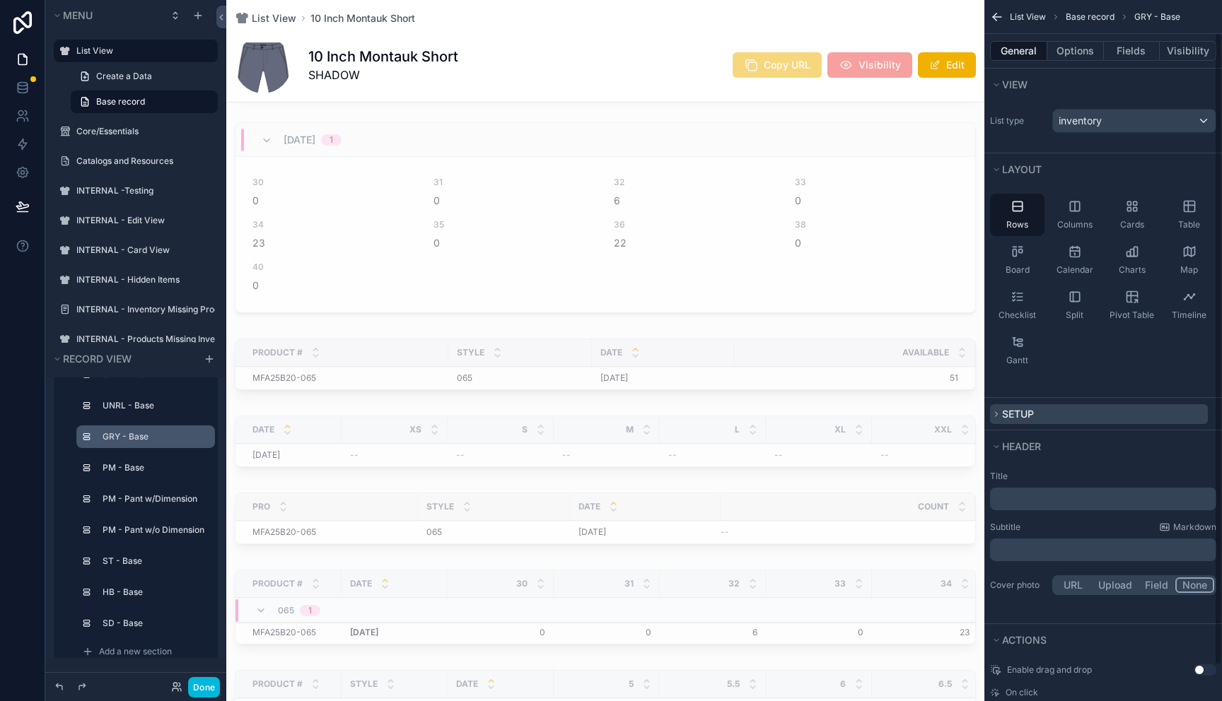
scroll to position [76, 0]
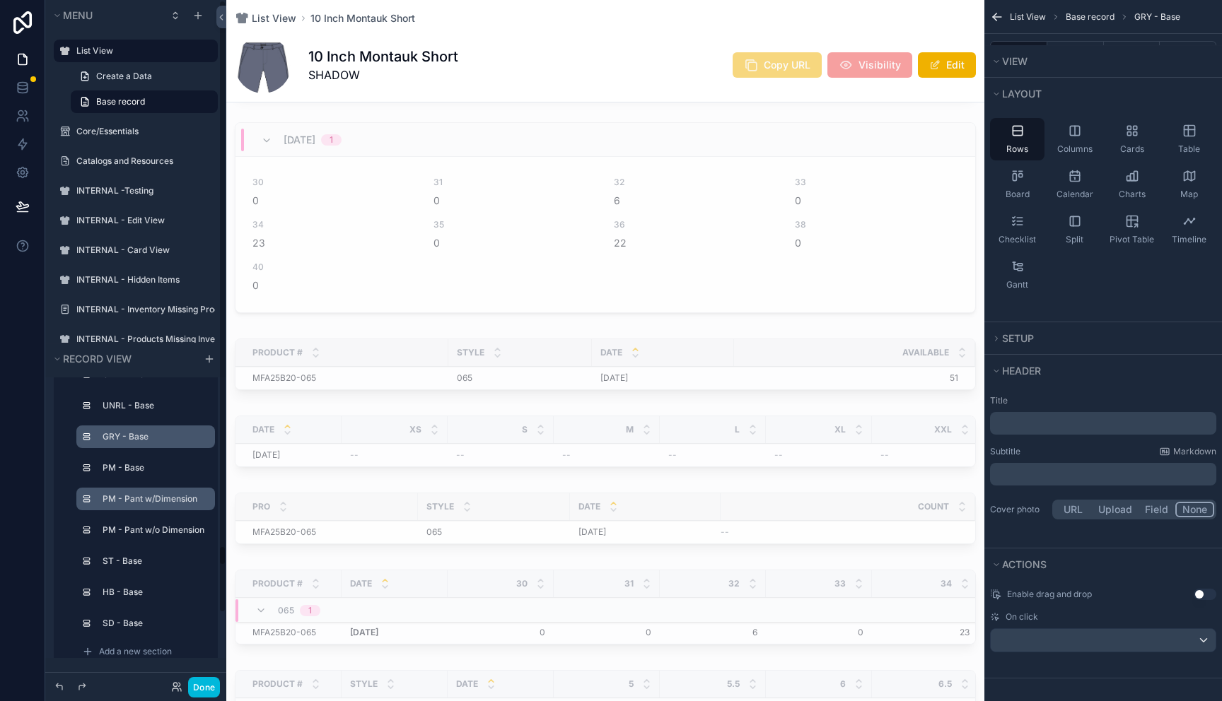
click at [128, 494] on label "PM - Pant w/Dimension" at bounding box center [153, 499] width 101 height 11
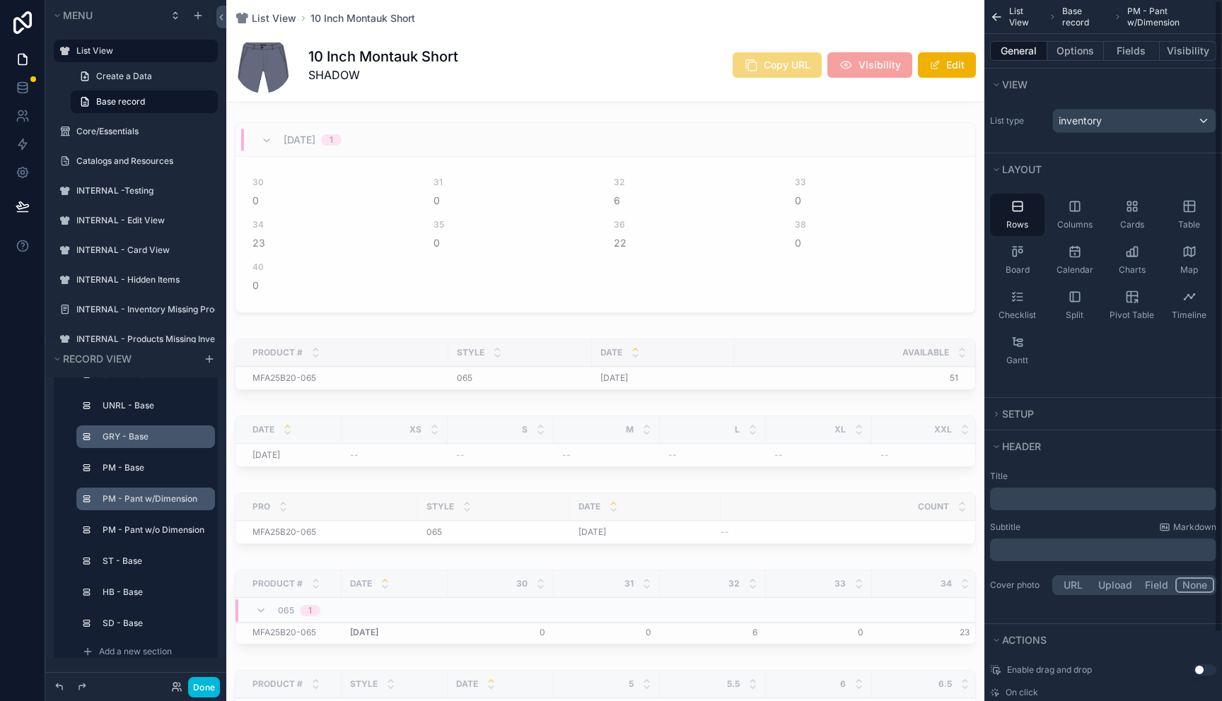
click at [1020, 52] on button "General" at bounding box center [1018, 51] width 57 height 20
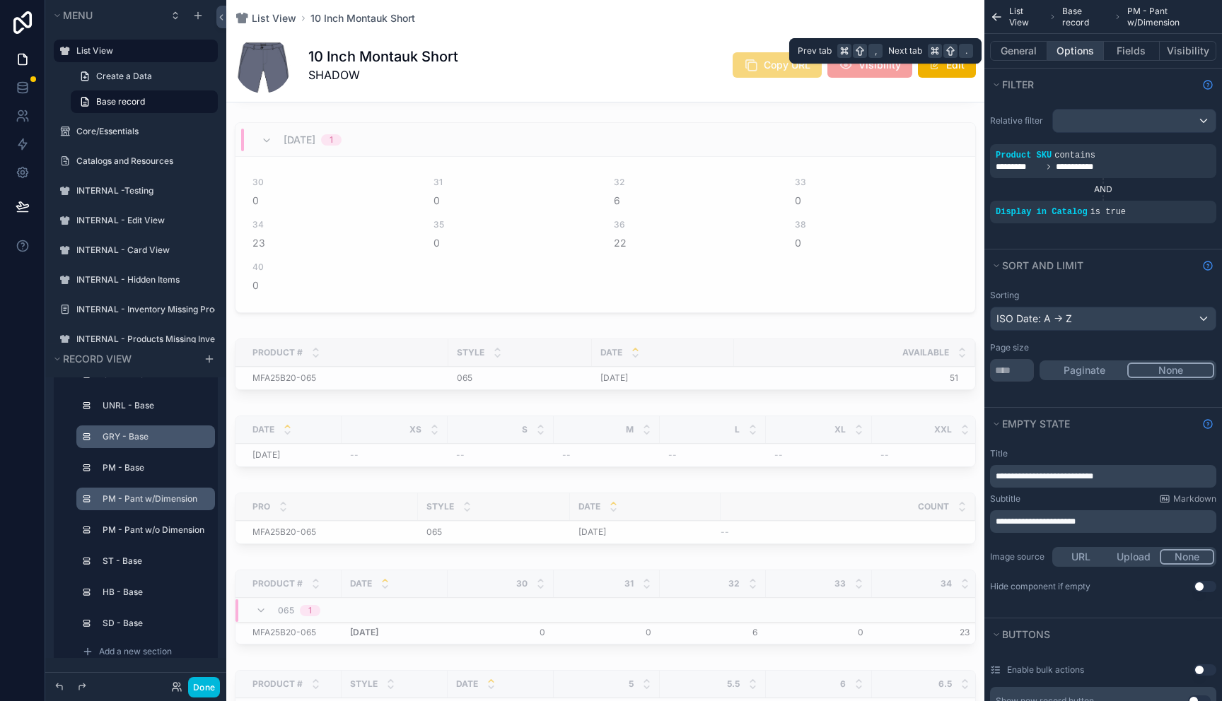
click at [1077, 56] on button "Options" at bounding box center [1075, 51] width 57 height 20
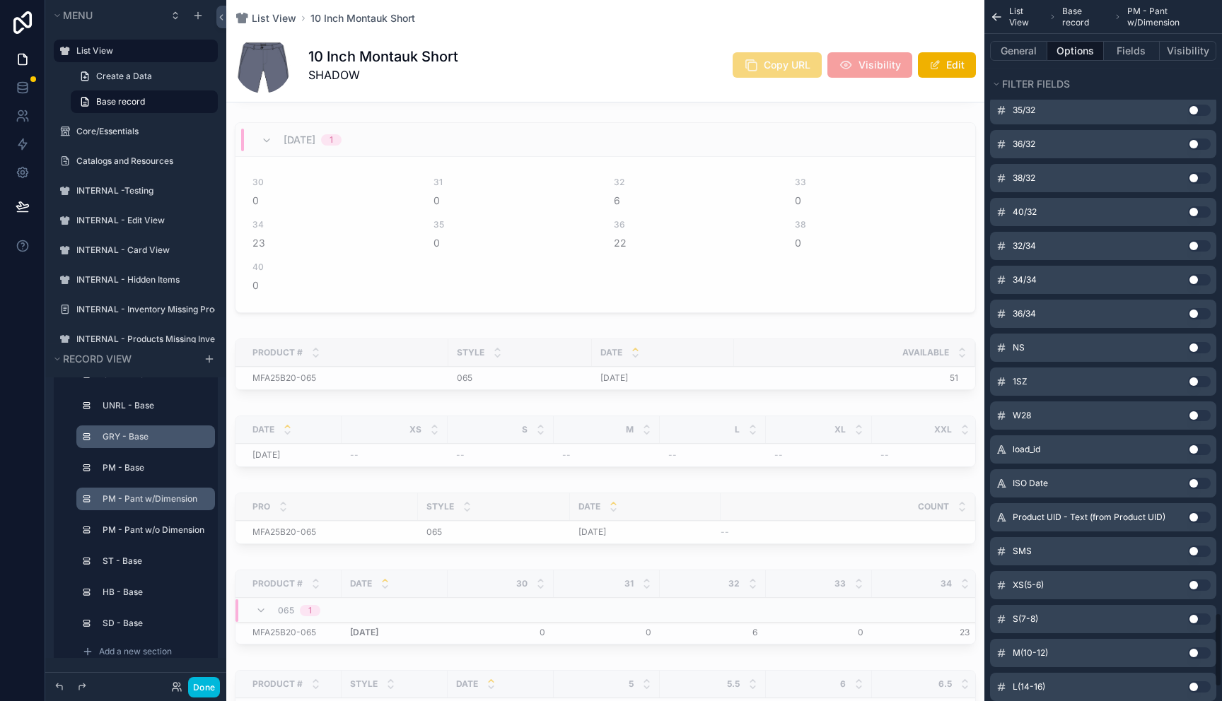
scroll to position [5880, 0]
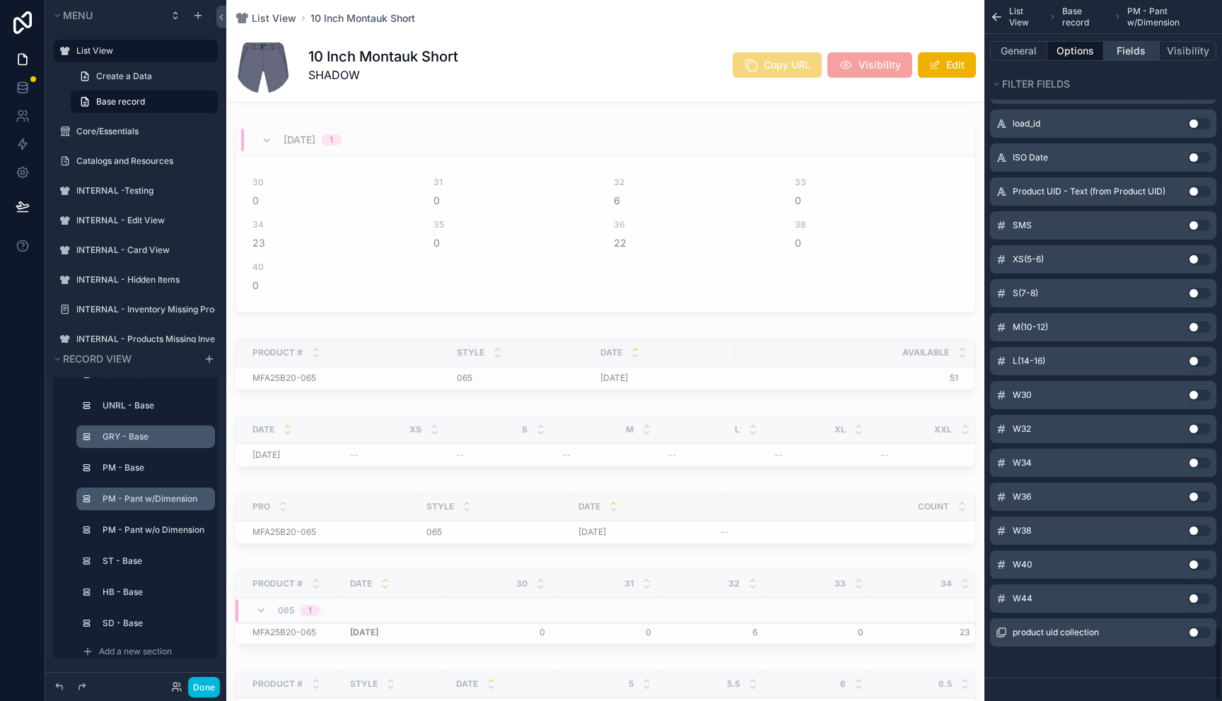
click at [1132, 56] on button "Fields" at bounding box center [1132, 51] width 57 height 20
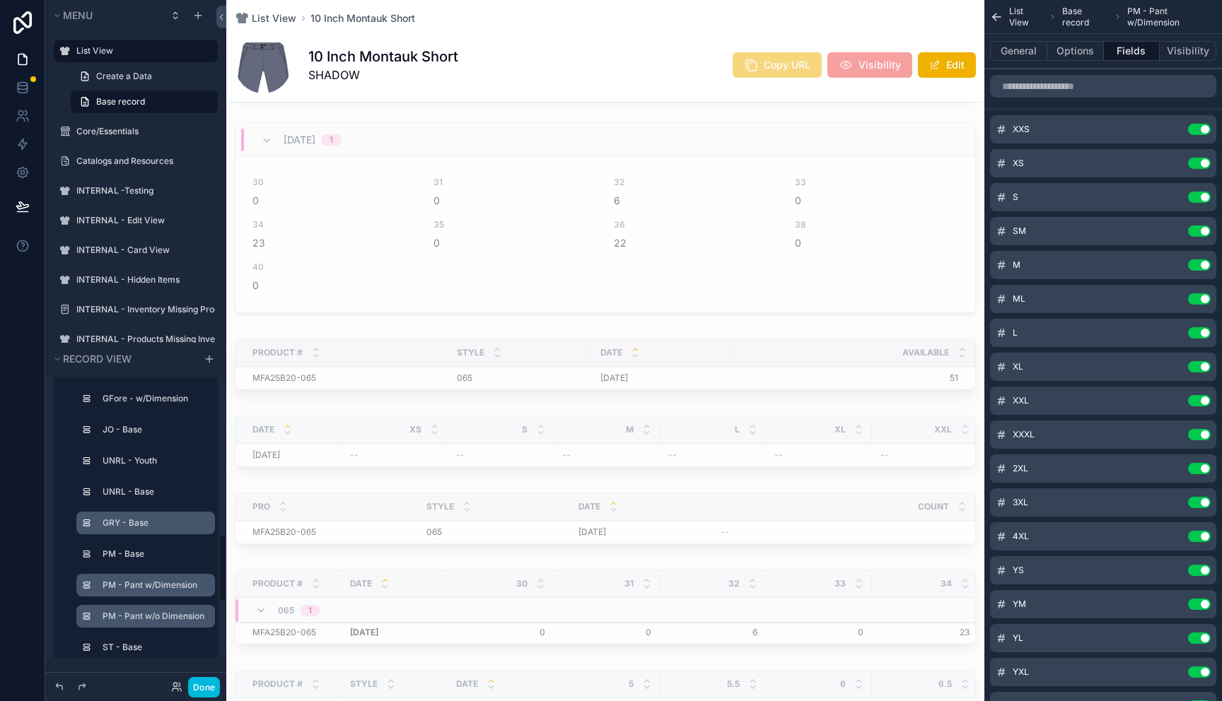
scroll to position [649, 0]
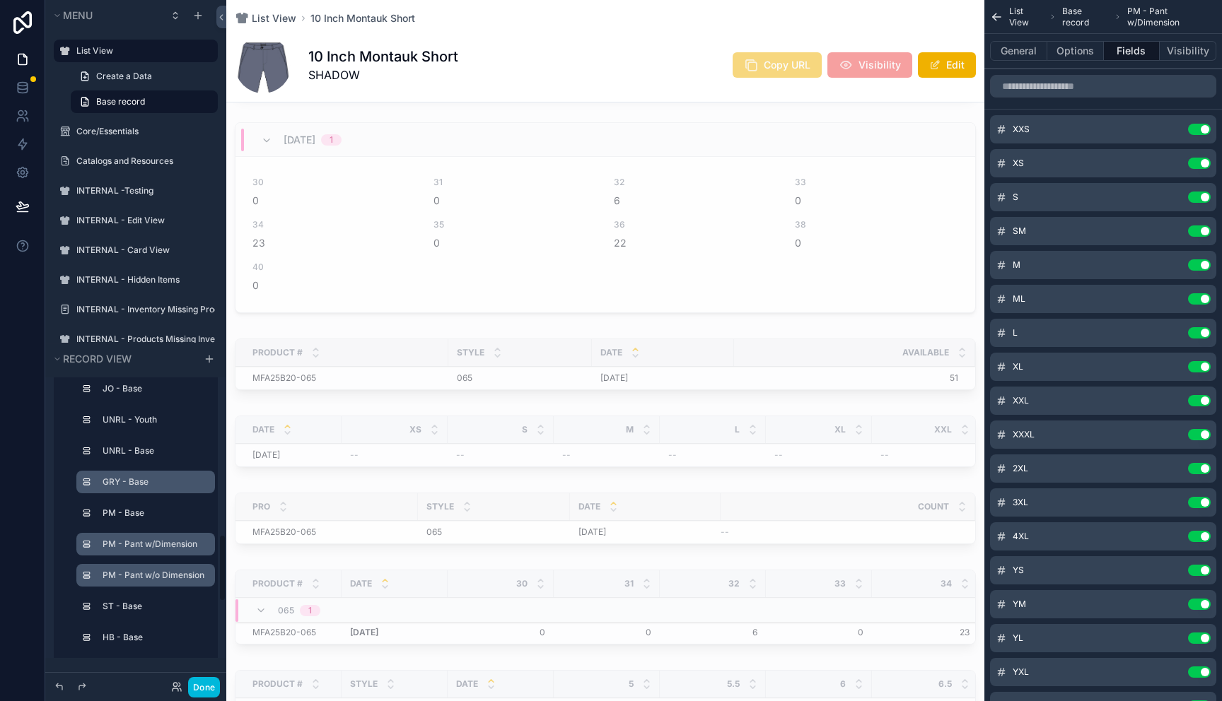
click at [151, 576] on label "PM - Pant w/o Dimension" at bounding box center [154, 575] width 102 height 11
click at [1013, 62] on div "General Options Fields Visibility" at bounding box center [1103, 51] width 238 height 34
click at [1013, 53] on button "General" at bounding box center [1018, 51] width 57 height 20
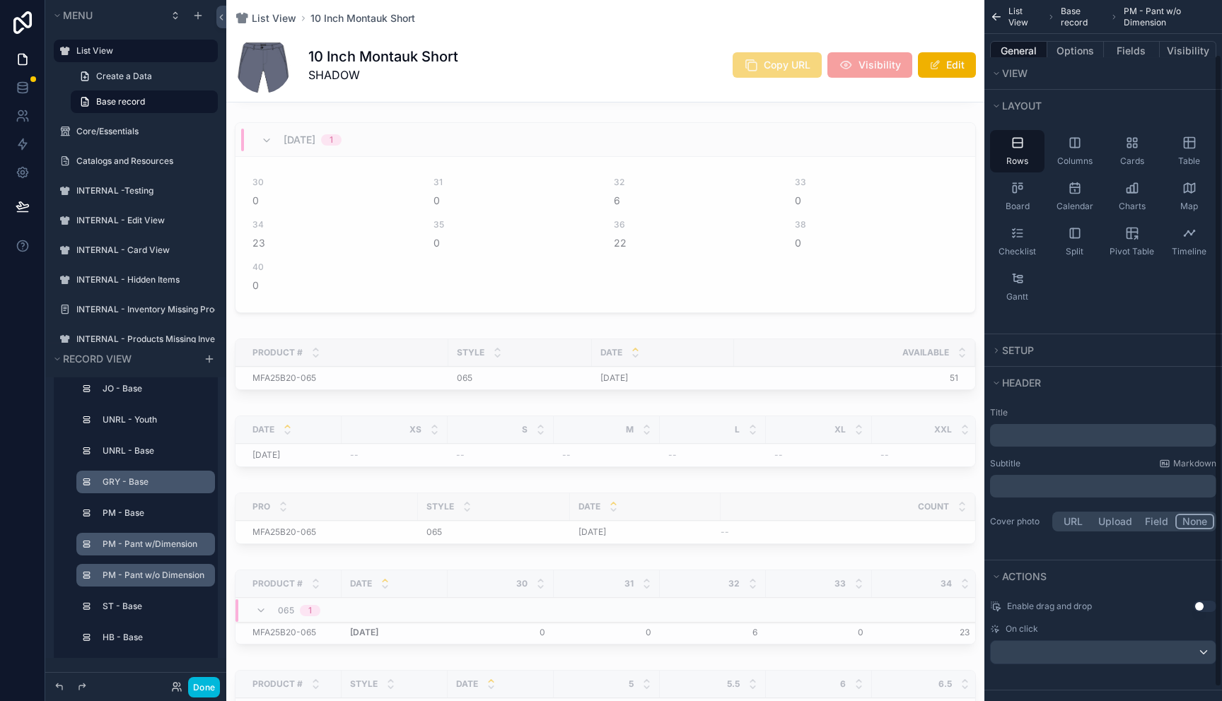
scroll to position [67, 0]
click at [994, 348] on icon "scrollable content" at bounding box center [996, 347] width 8 height 8
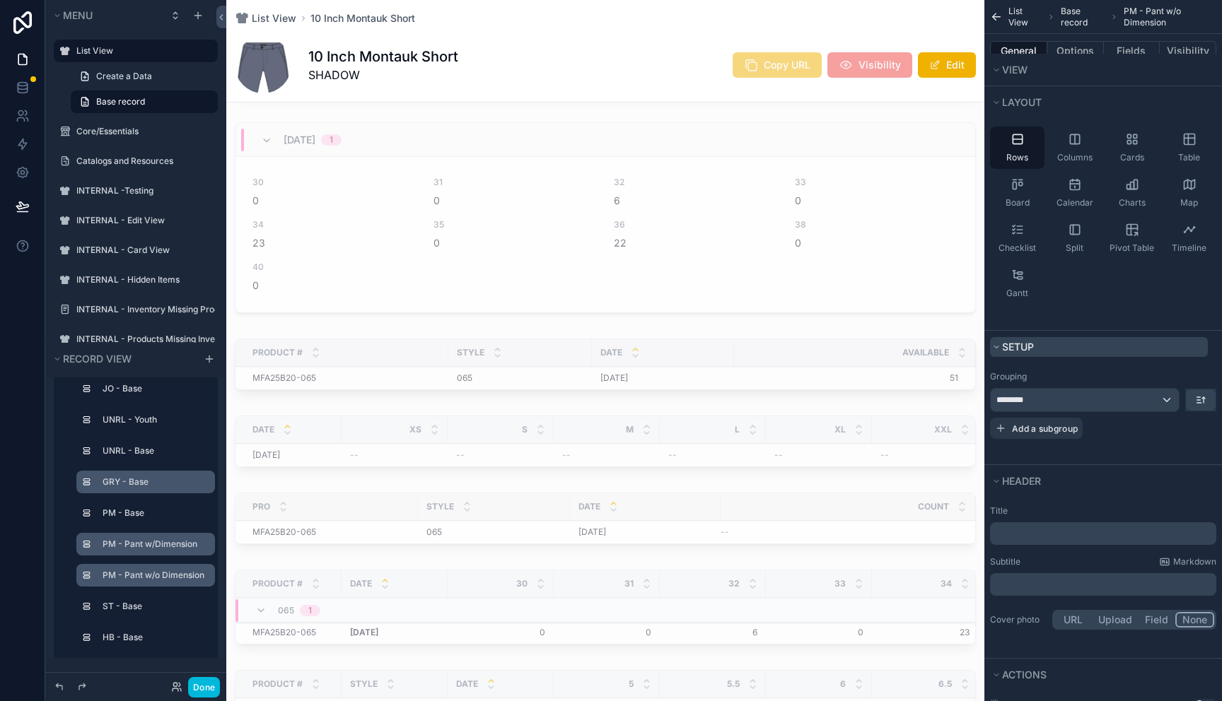
scroll to position [177, 0]
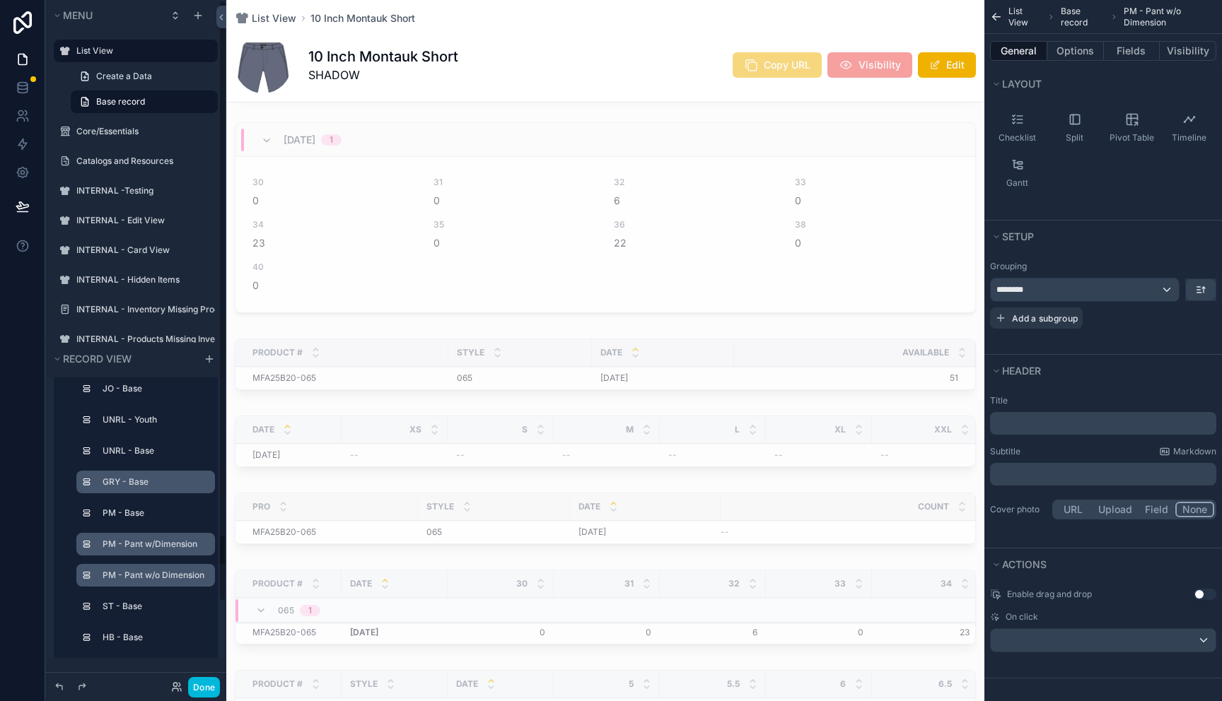
click at [120, 547] on label "PM - Pant w/Dimension" at bounding box center [153, 544] width 101 height 11
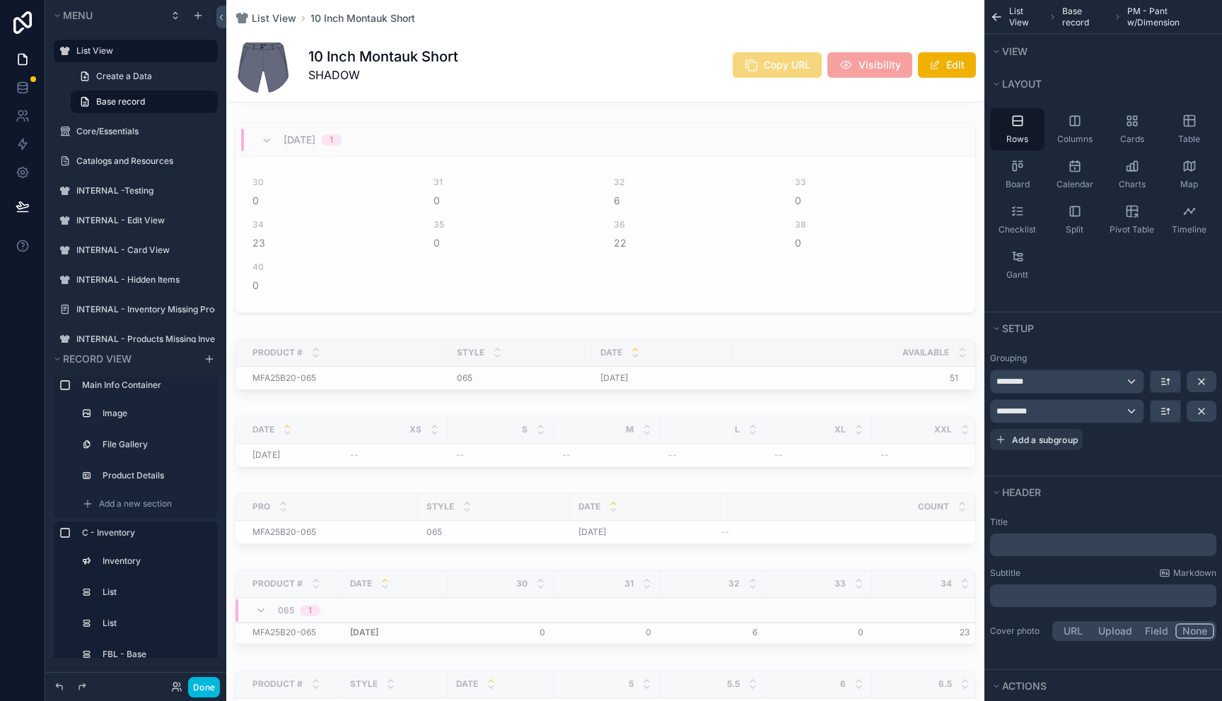
scroll to position [0, 0]
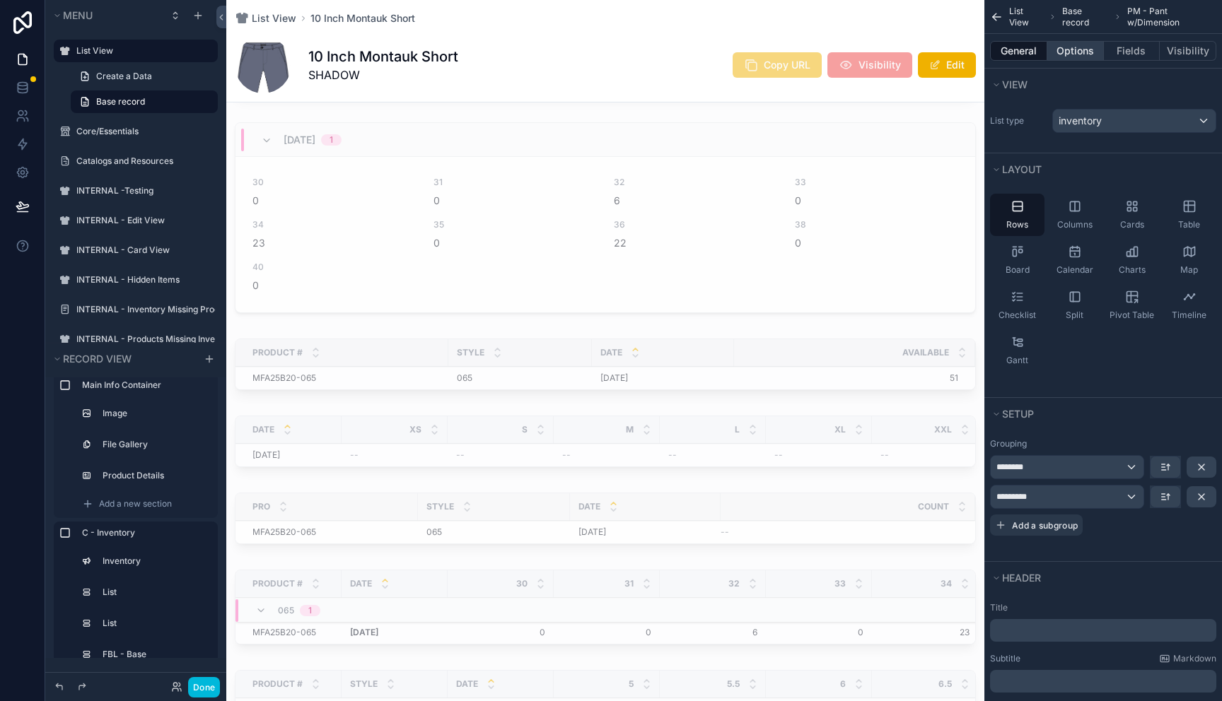
click at [1070, 45] on button "Options" at bounding box center [1075, 51] width 57 height 20
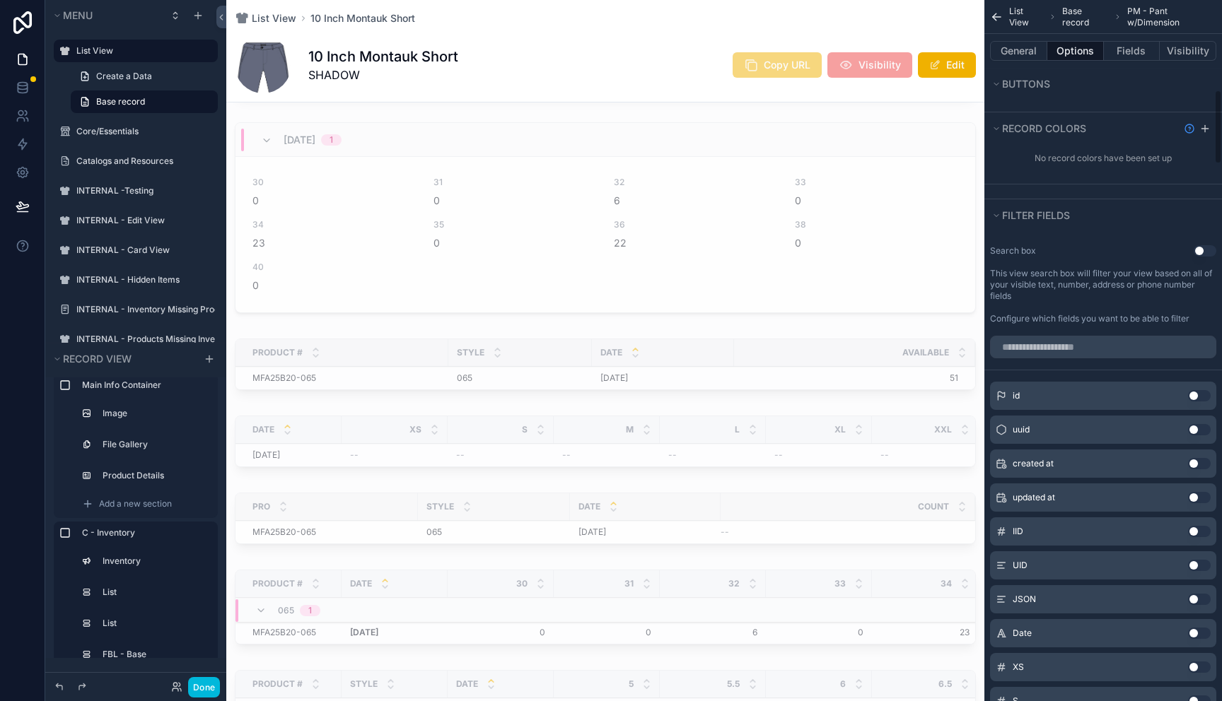
scroll to position [751, 0]
click at [1018, 48] on button "General" at bounding box center [1018, 51] width 57 height 20
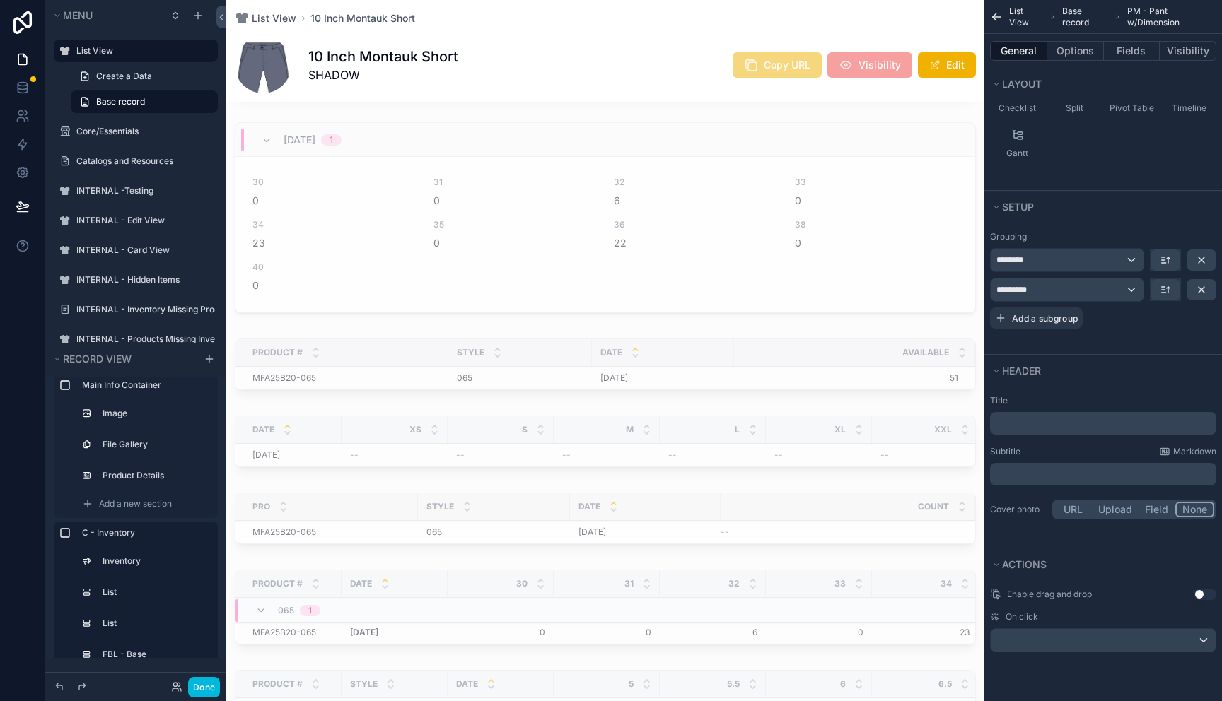
scroll to position [0, 0]
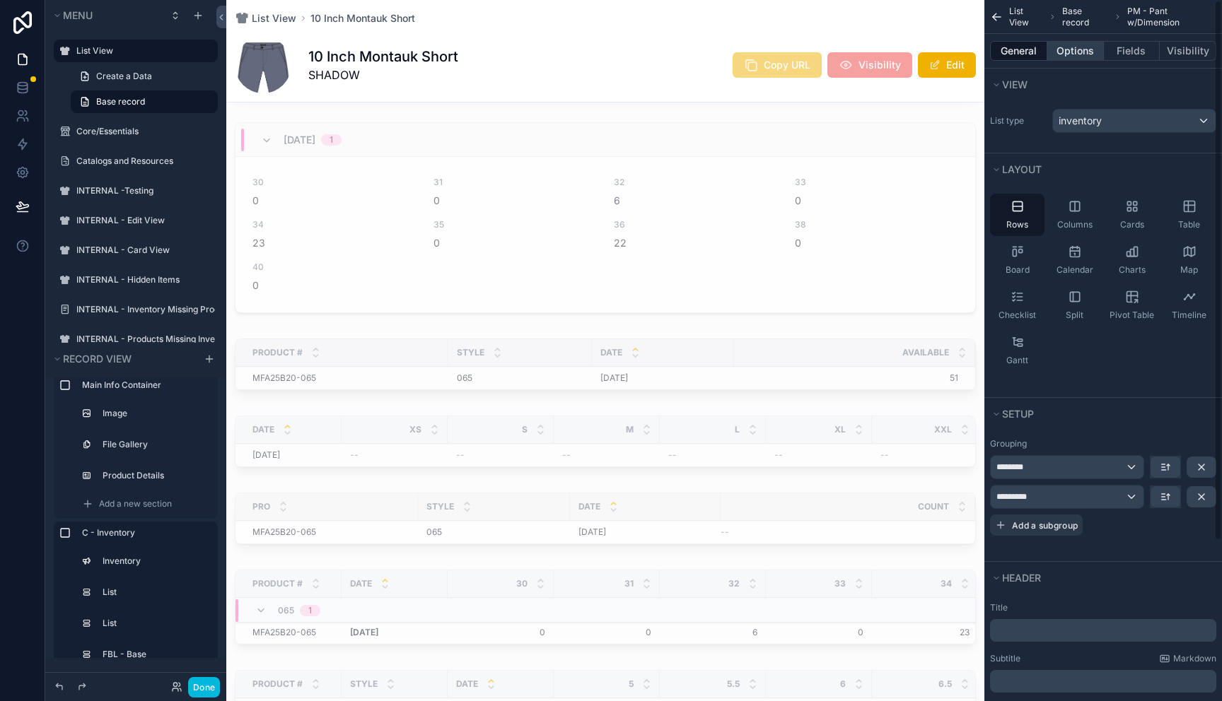
click at [1078, 53] on button "Options" at bounding box center [1075, 51] width 57 height 20
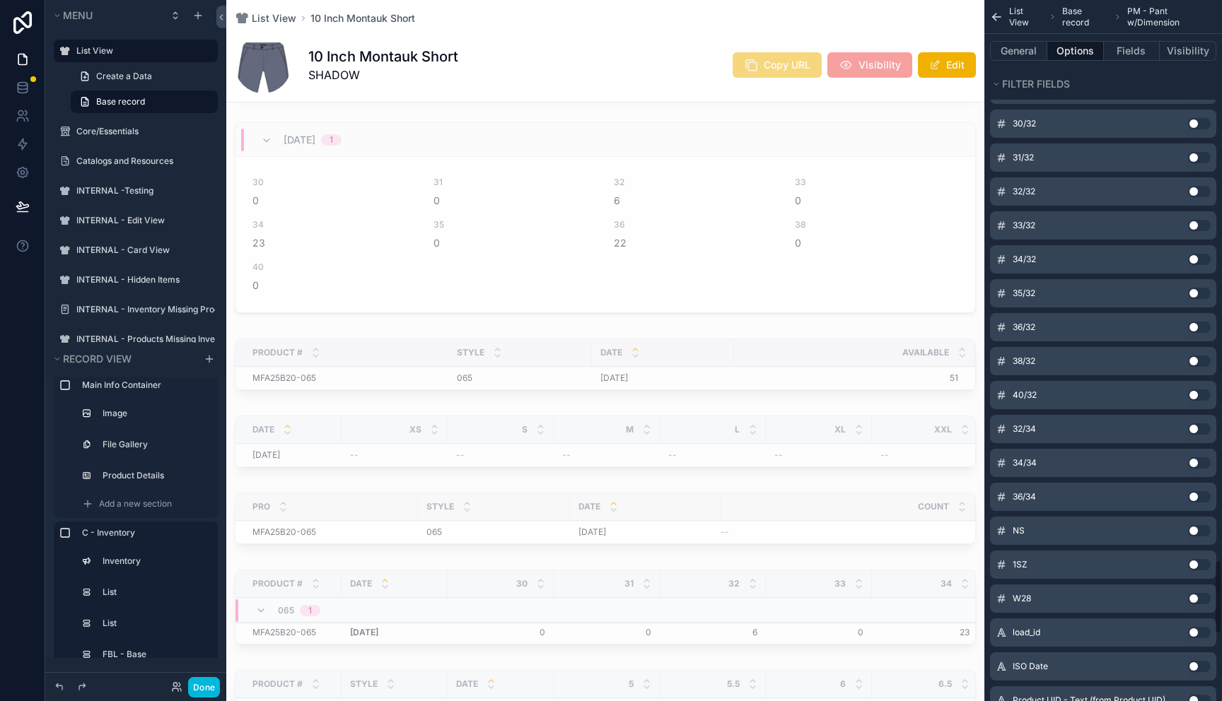
scroll to position [5880, 0]
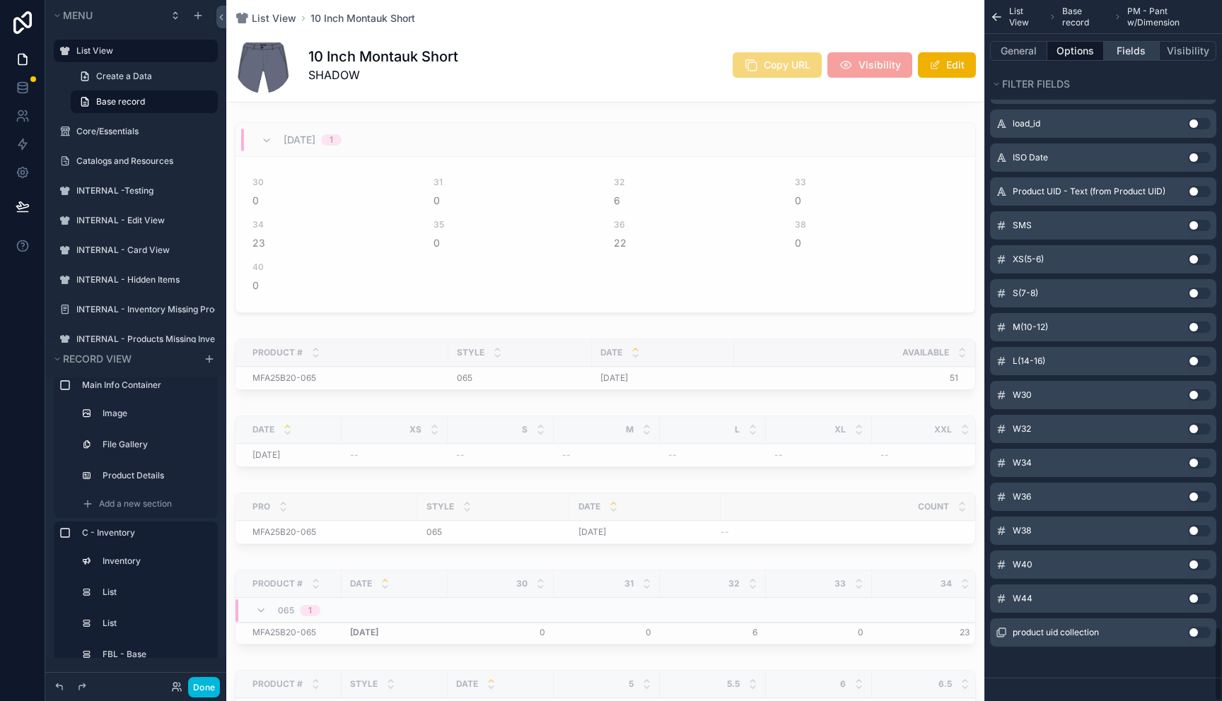
click at [1135, 50] on button "Fields" at bounding box center [1132, 51] width 57 height 20
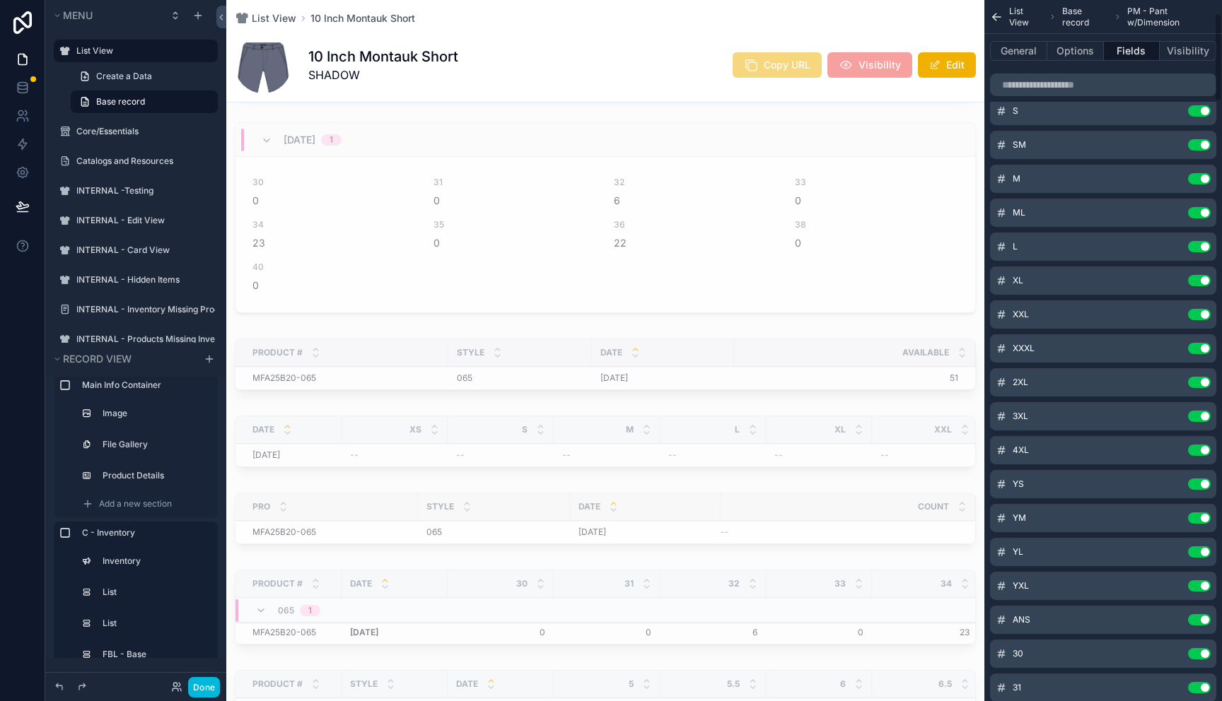
scroll to position [0, 0]
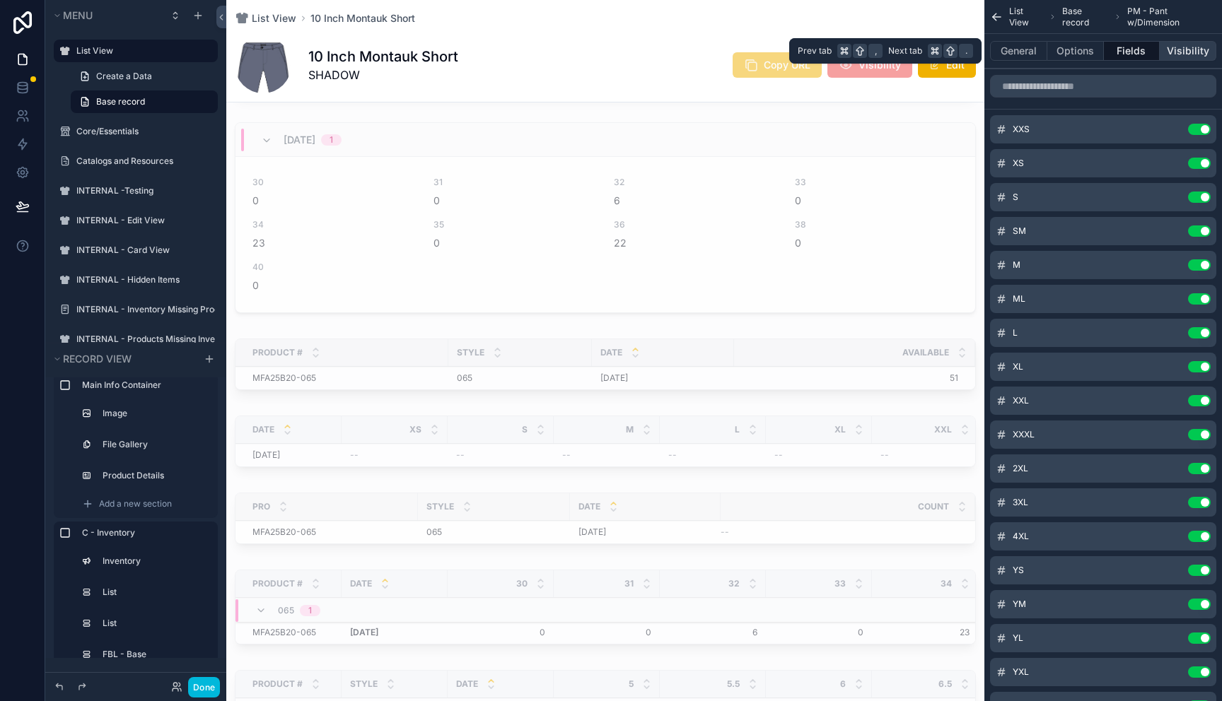
click at [1194, 47] on button "Visibility" at bounding box center [1188, 51] width 57 height 20
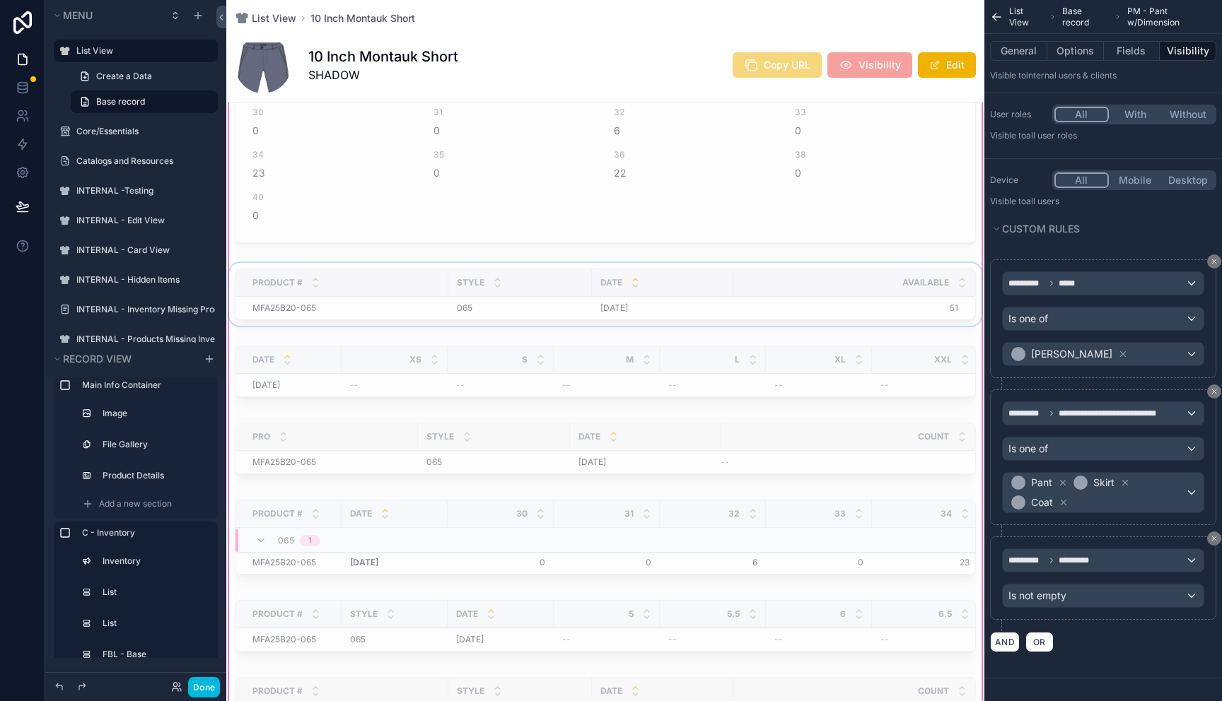
scroll to position [1201, 0]
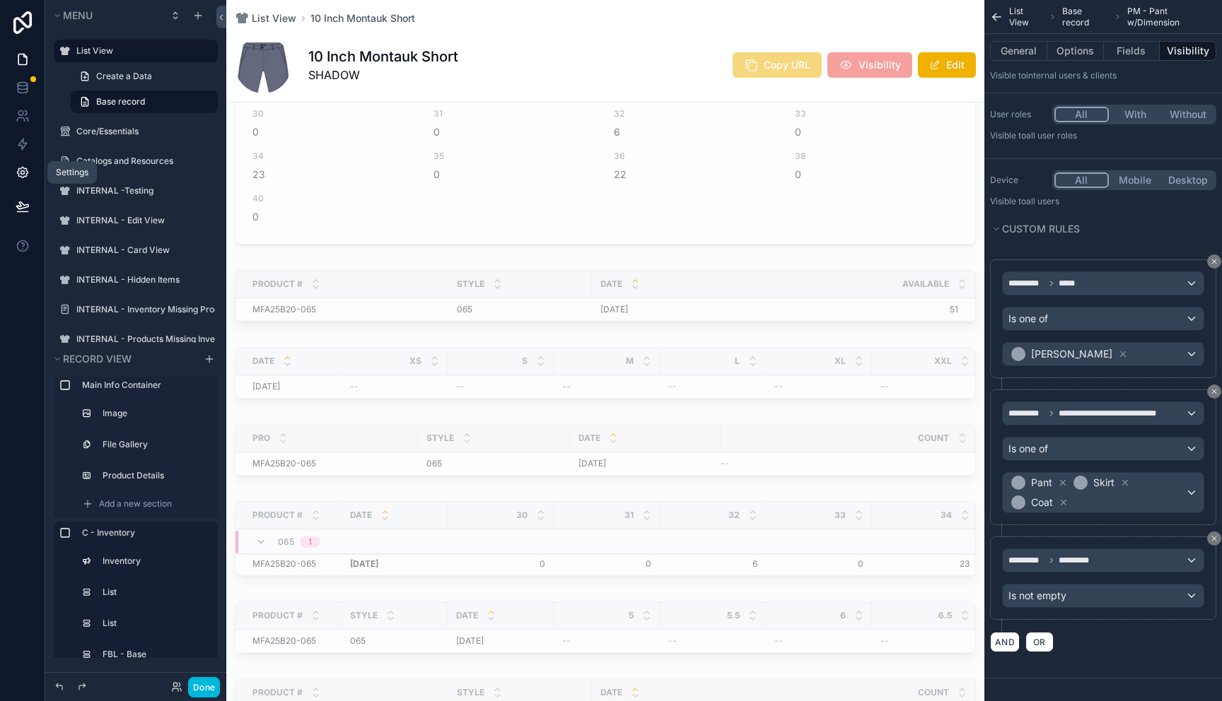
click at [27, 168] on icon at bounding box center [23, 172] width 14 height 14
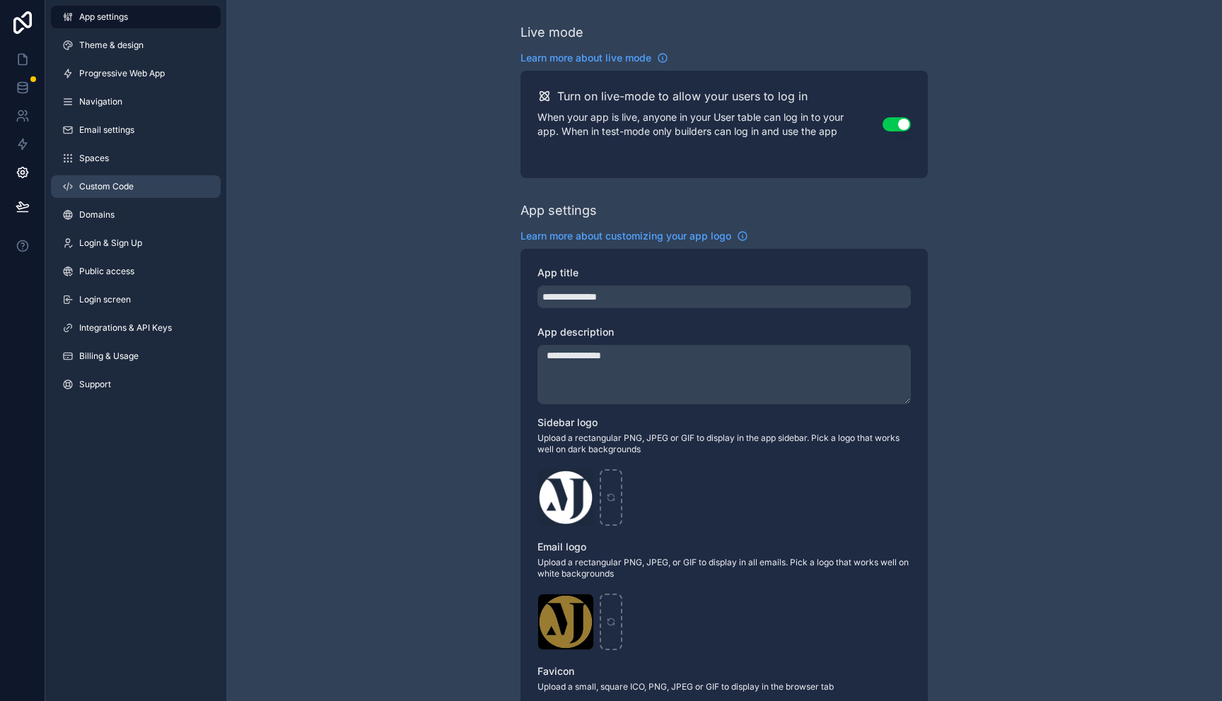
click at [151, 191] on link "Custom Code" at bounding box center [136, 186] width 170 height 23
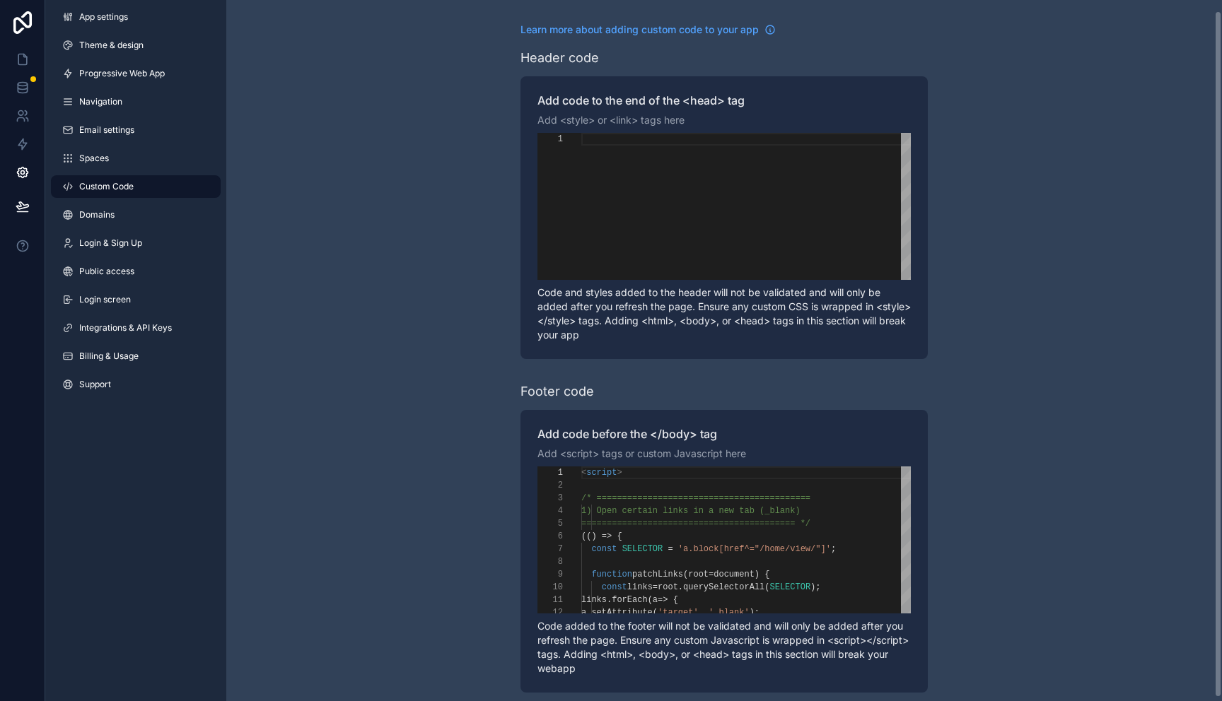
scroll to position [14, 0]
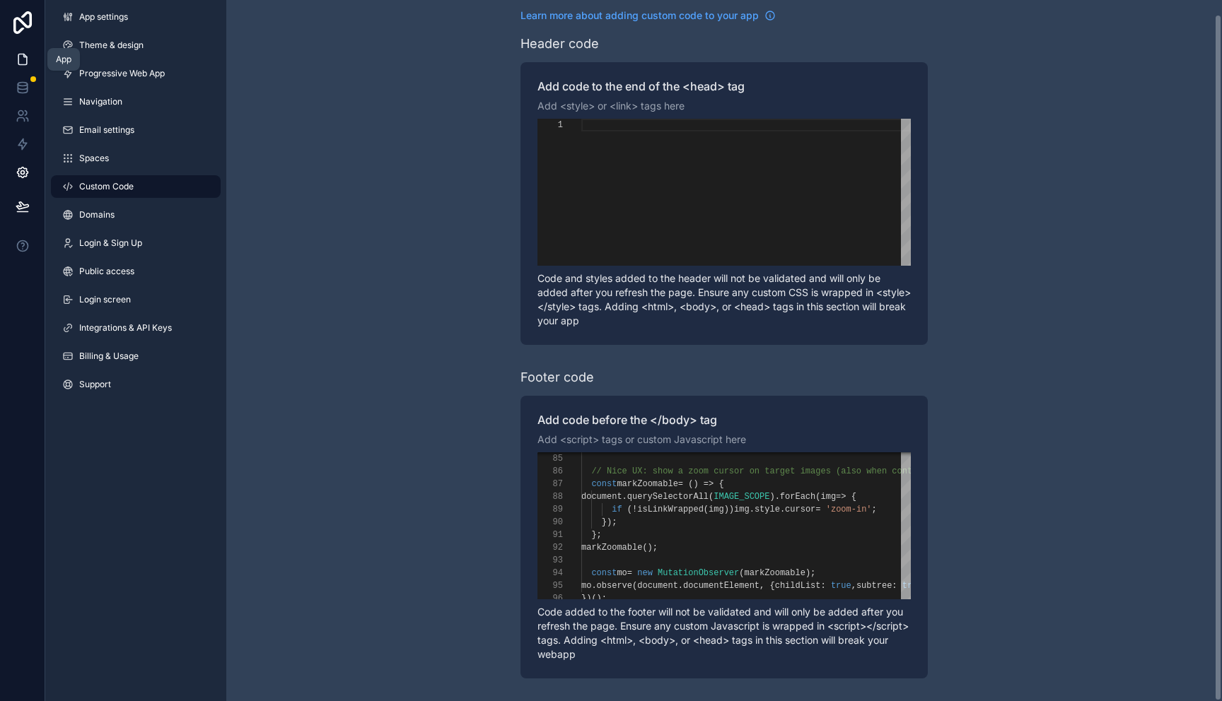
click at [33, 58] on link at bounding box center [22, 59] width 45 height 28
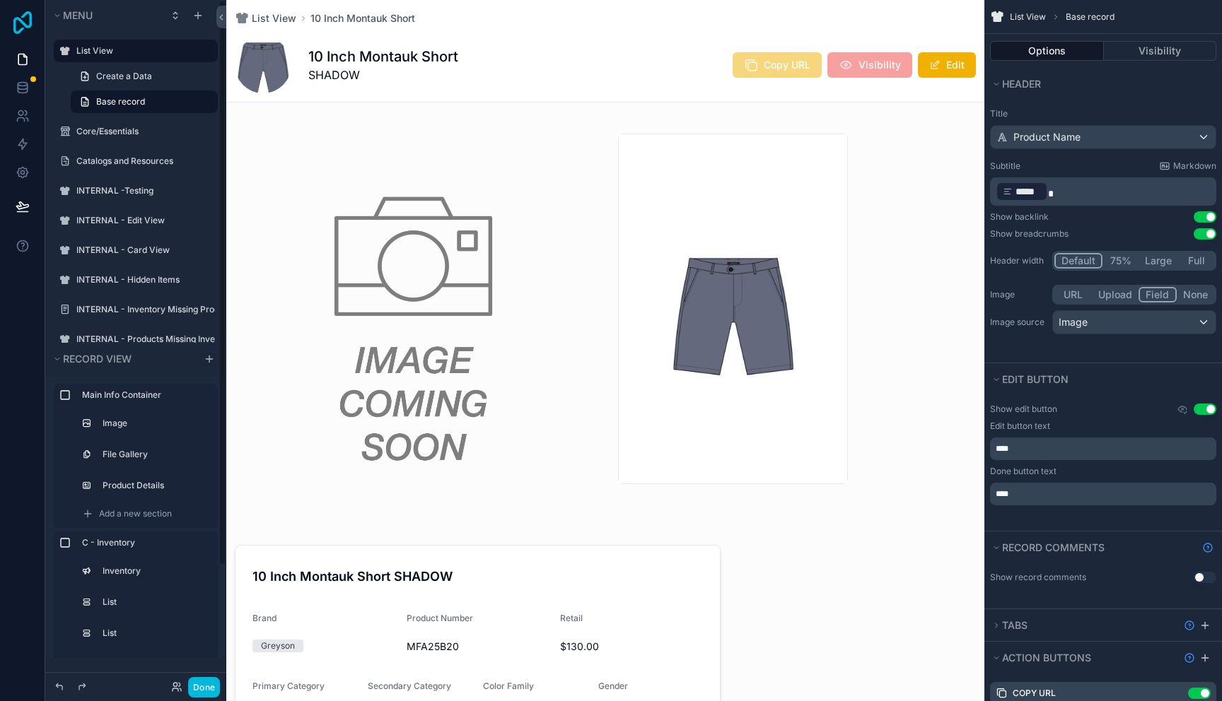
click at [23, 33] on icon at bounding box center [22, 22] width 28 height 23
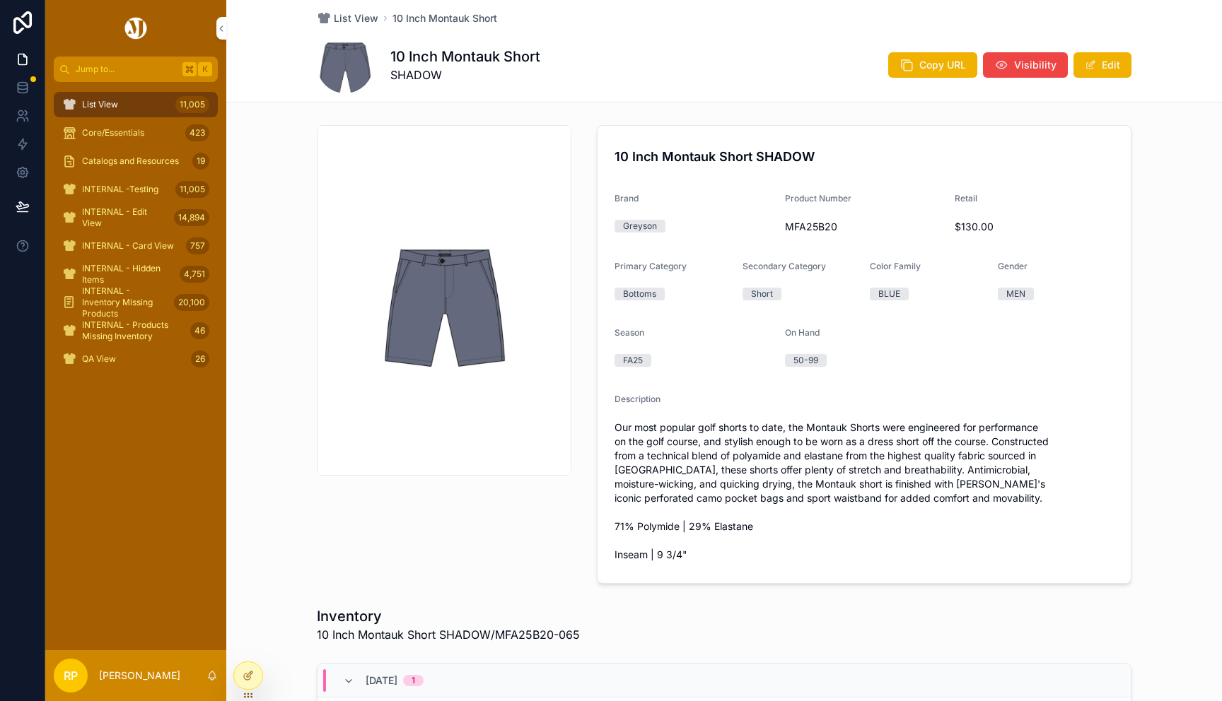
click at [437, 272] on img "scrollable content" at bounding box center [444, 300] width 128 height 144
click at [481, 287] on img "scrollable content" at bounding box center [444, 300] width 128 height 144
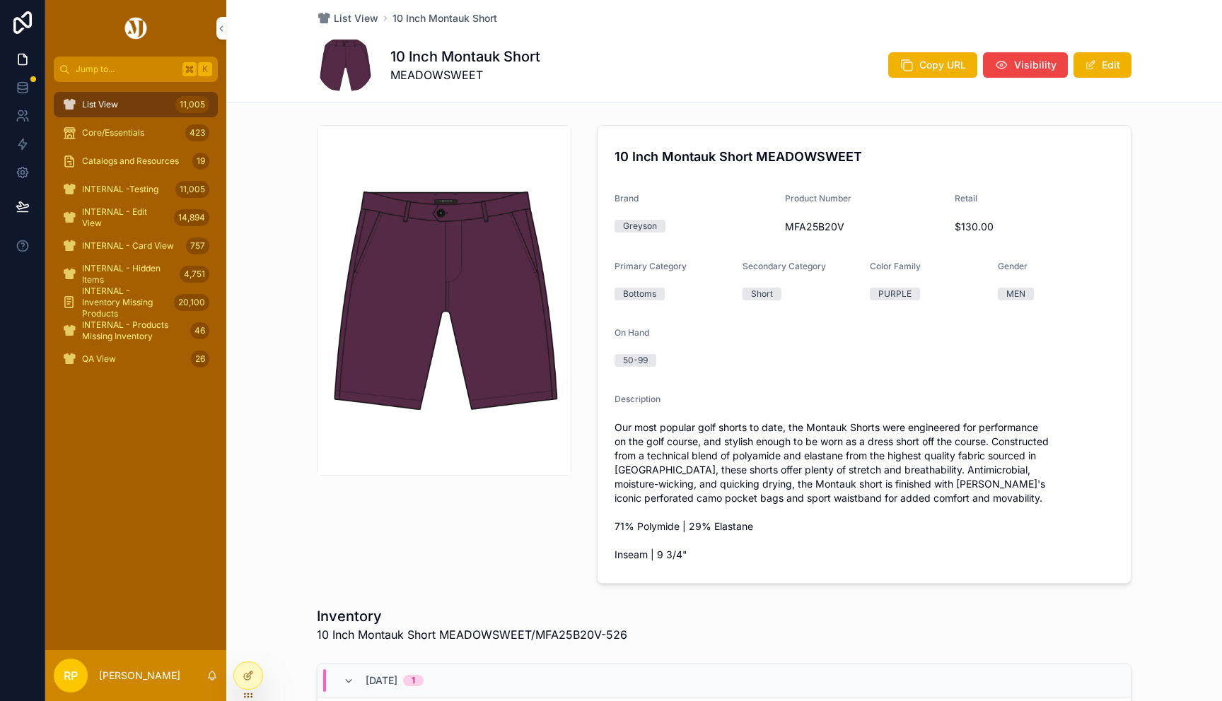
click at [445, 324] on img "scrollable content" at bounding box center [444, 300] width 253 height 240
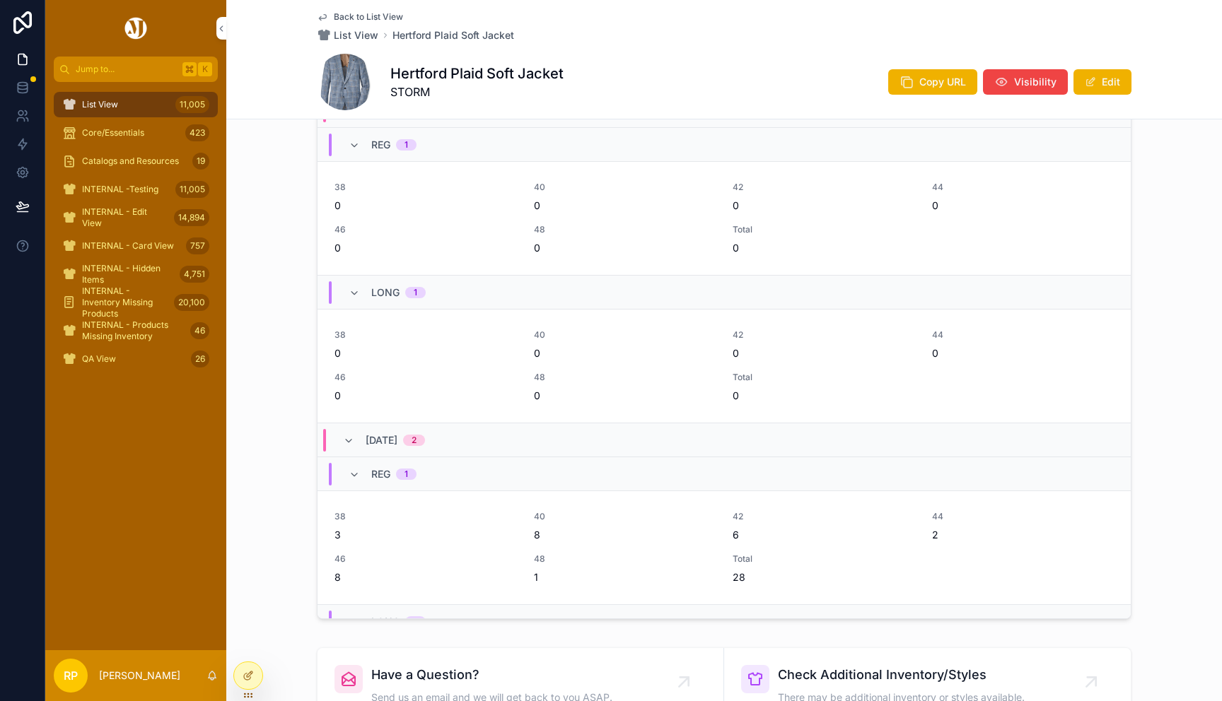
click at [377, 19] on span "Back to List View" at bounding box center [368, 16] width 69 height 11
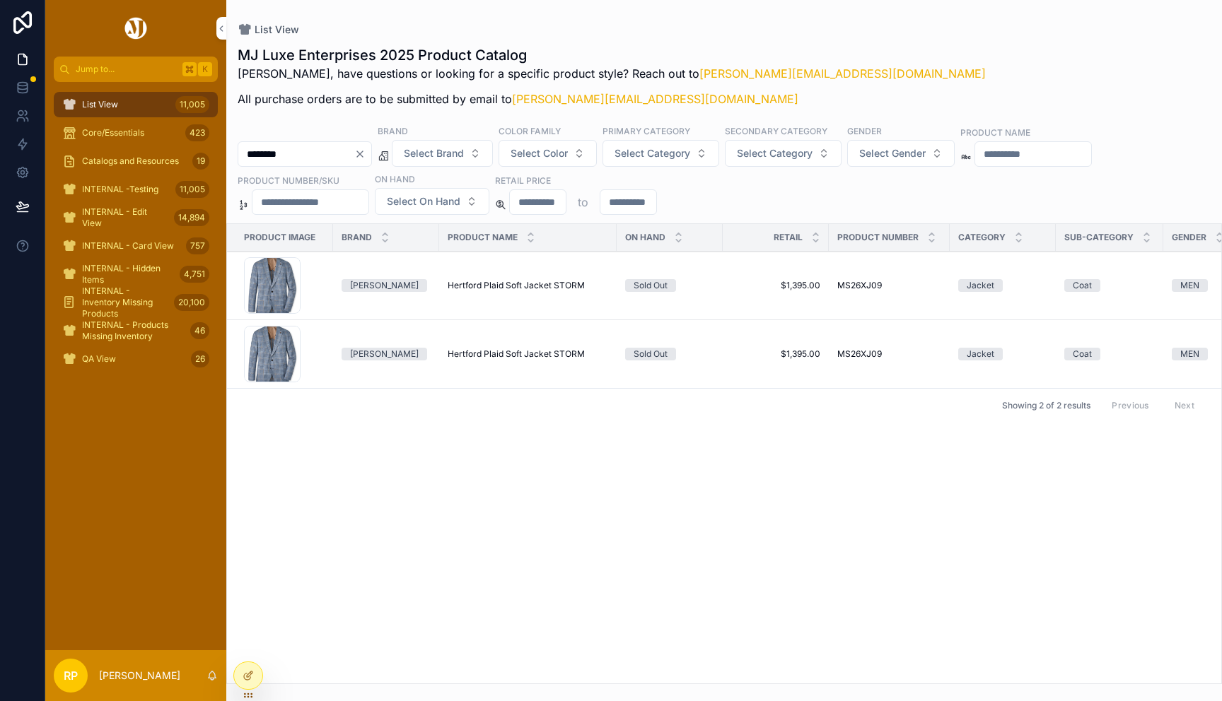
click at [366, 158] on icon "Clear" at bounding box center [359, 153] width 11 height 11
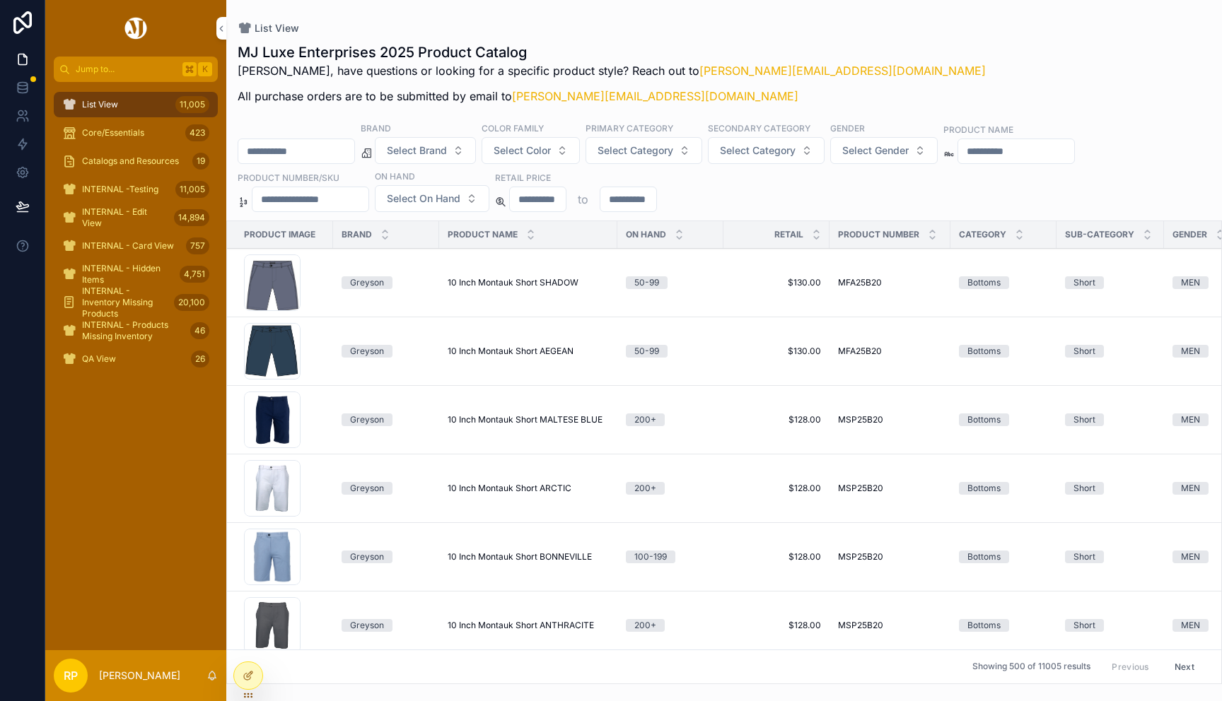
click at [787, 27] on div "List View" at bounding box center [724, 28] width 973 height 11
click at [319, 200] on input "scrollable content" at bounding box center [310, 200] width 116 height 20
paste input "**********"
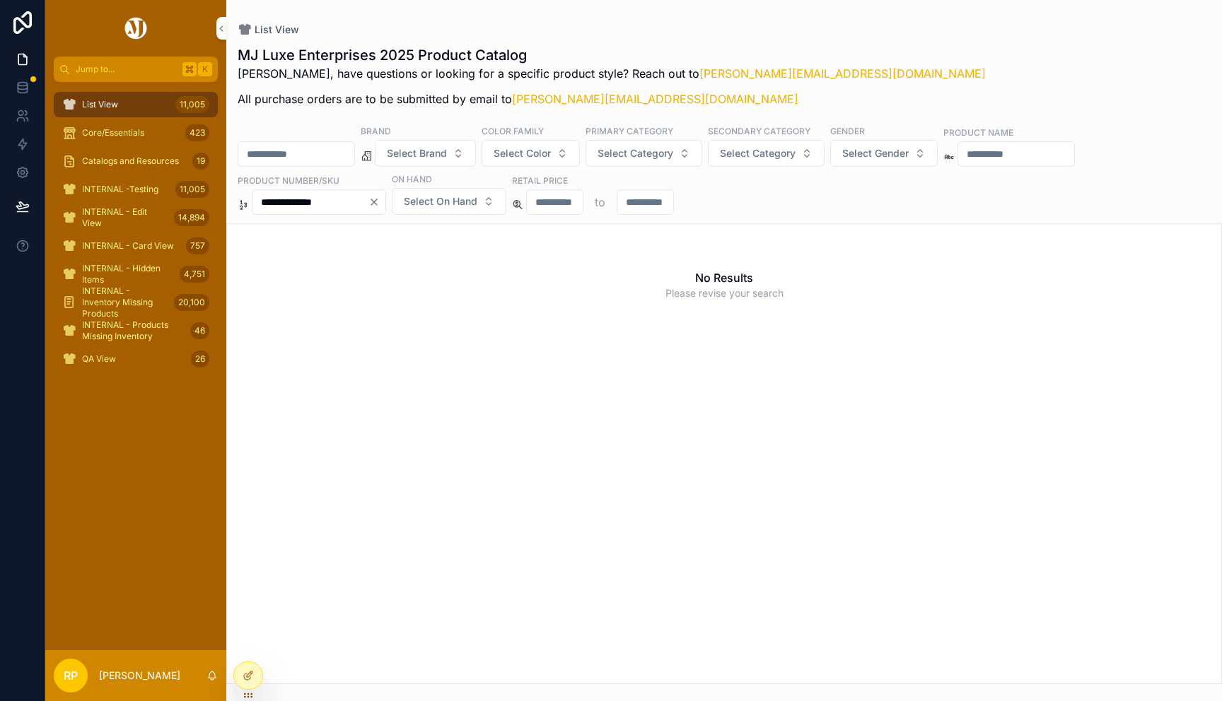
drag, startPoint x: 313, startPoint y: 202, endPoint x: 392, endPoint y: 202, distance: 79.2
click at [386, 202] on div "**********" at bounding box center [319, 202] width 134 height 25
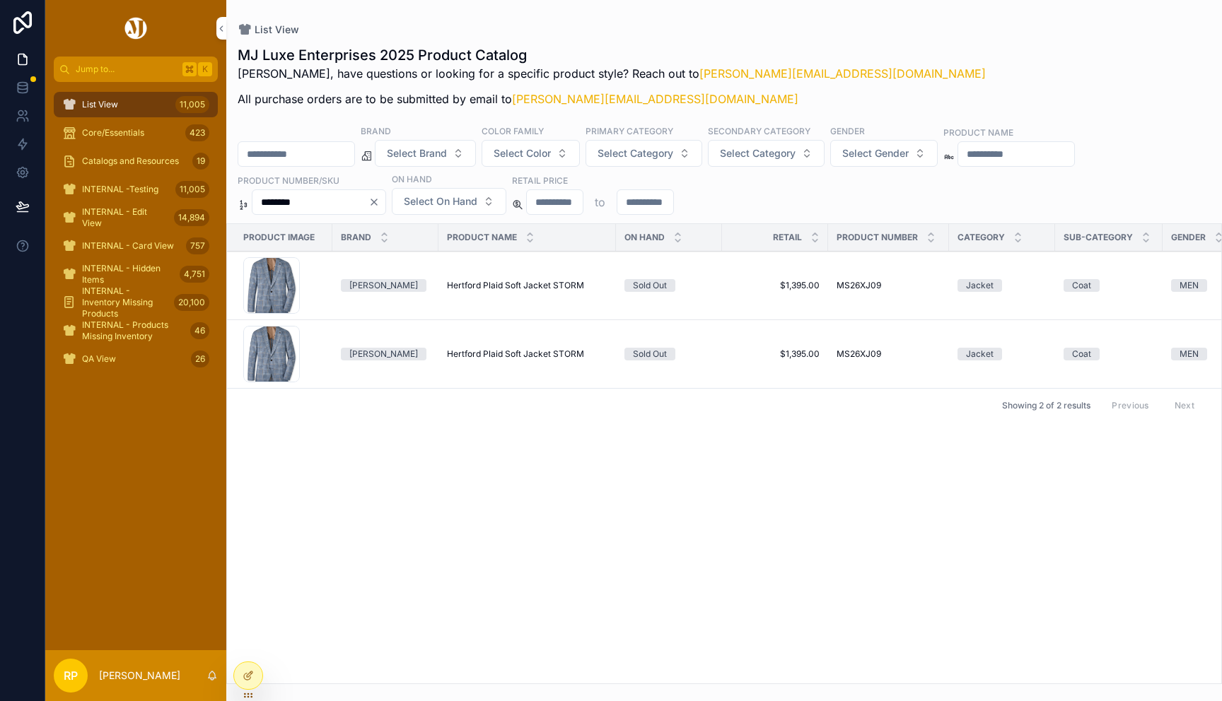
scroll to position [0, 4]
click at [508, 289] on span "Hertford Plaid Soft Jacket STORM" at bounding box center [512, 285] width 137 height 11
click at [540, 358] on span "Hertford Plaid Soft Jacket STORM" at bounding box center [512, 354] width 137 height 11
click at [329, 202] on input "********" at bounding box center [310, 202] width 116 height 20
click at [329, 201] on input "********" at bounding box center [310, 202] width 116 height 20
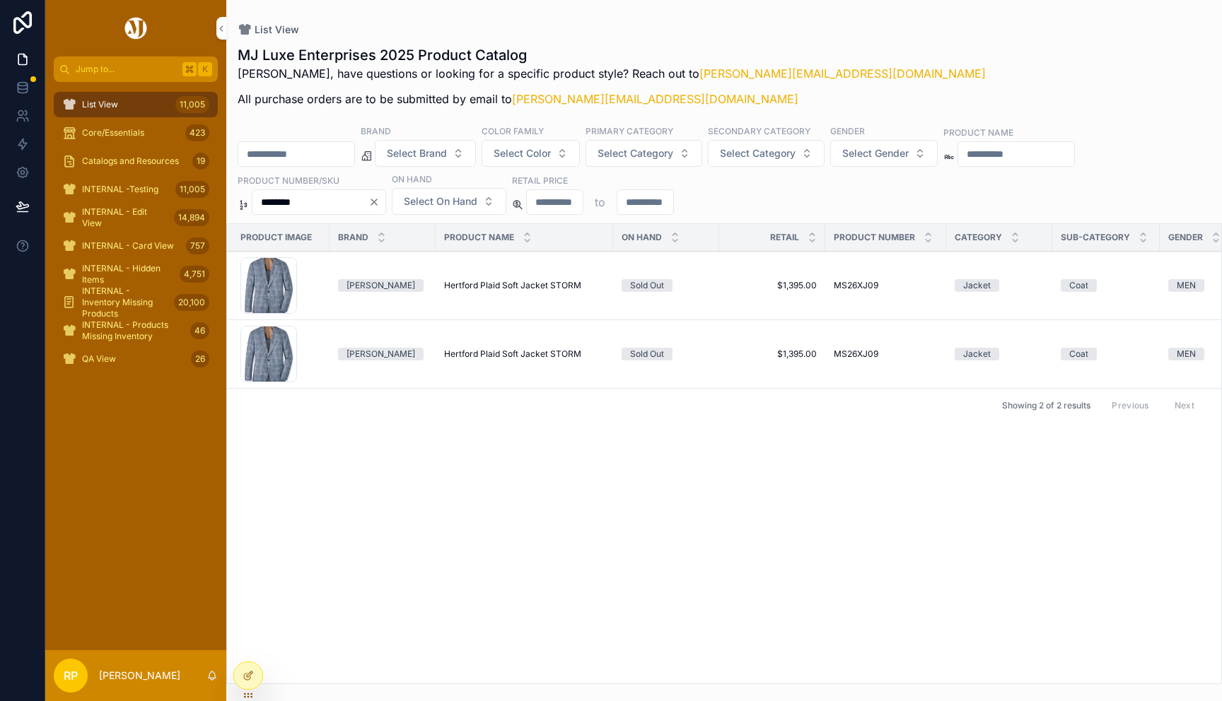
paste input "**********"
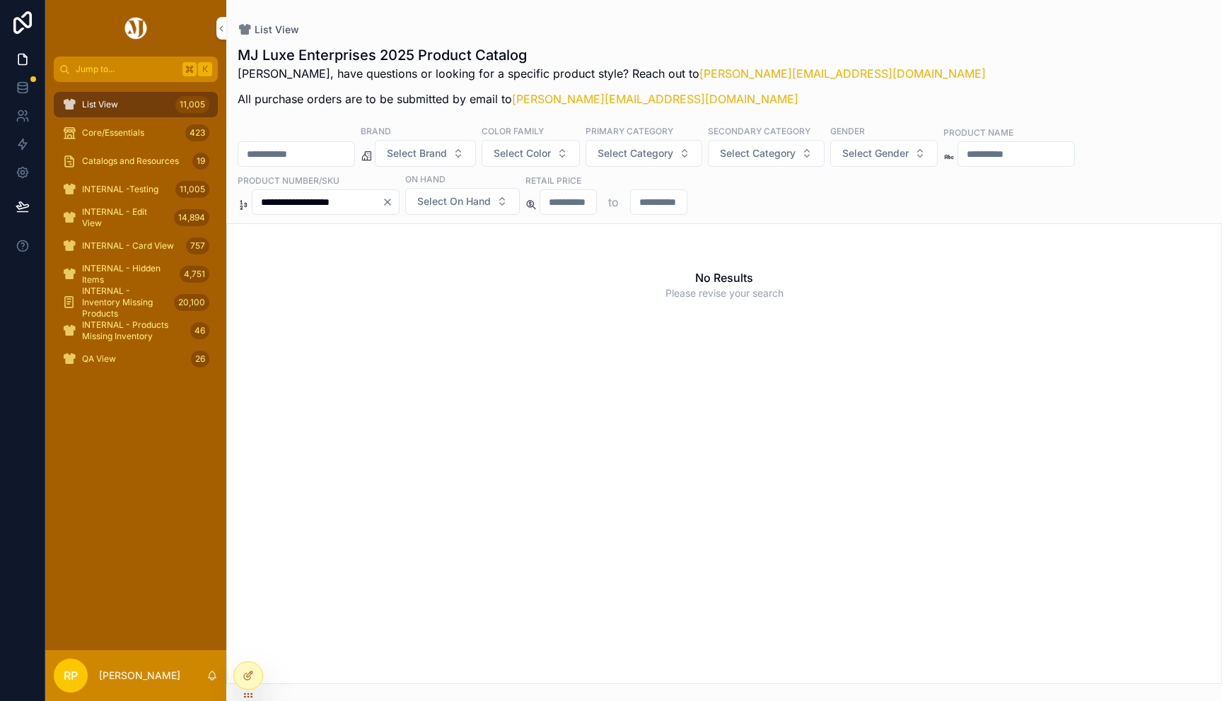
scroll to position [0, 7]
drag, startPoint x: 320, startPoint y: 204, endPoint x: 383, endPoint y: 210, distance: 63.9
click at [383, 210] on div "**********" at bounding box center [326, 202] width 148 height 25
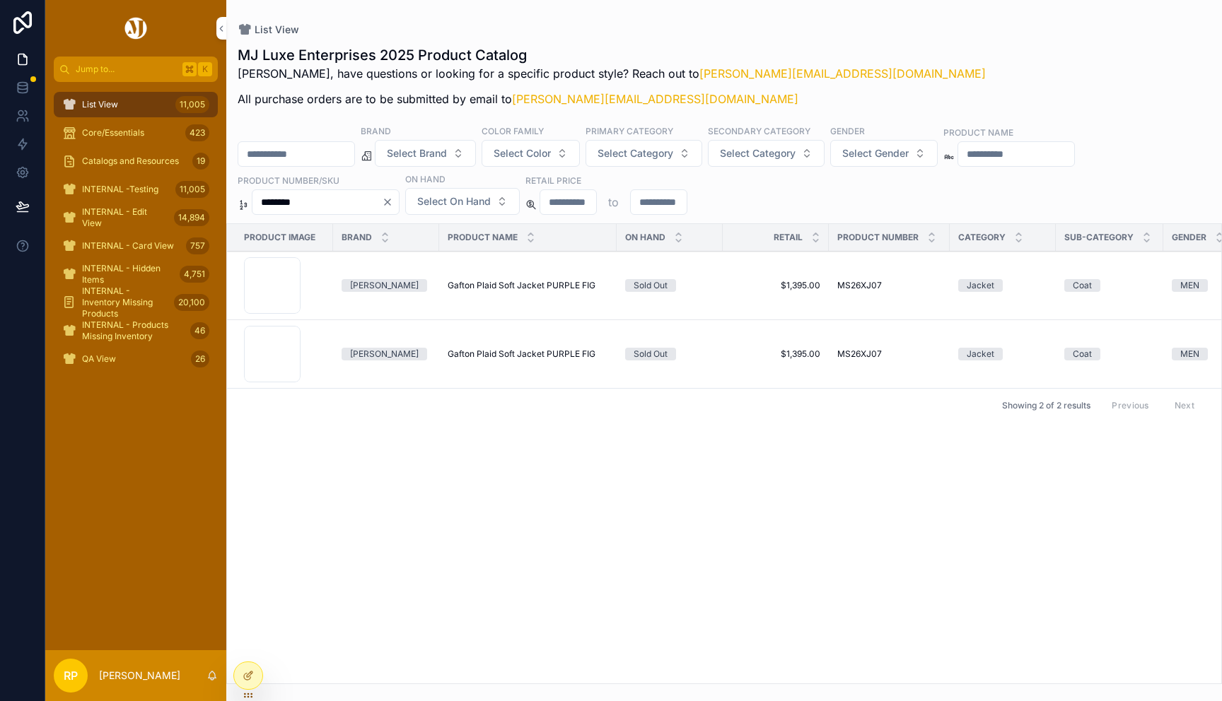
type input "********"
click at [563, 287] on span "Gafton Plaid Soft Jacket PURPLE FIG" at bounding box center [522, 285] width 148 height 11
click at [540, 359] on span "Gafton Plaid Soft Jacket PURPLE FIG" at bounding box center [522, 354] width 148 height 11
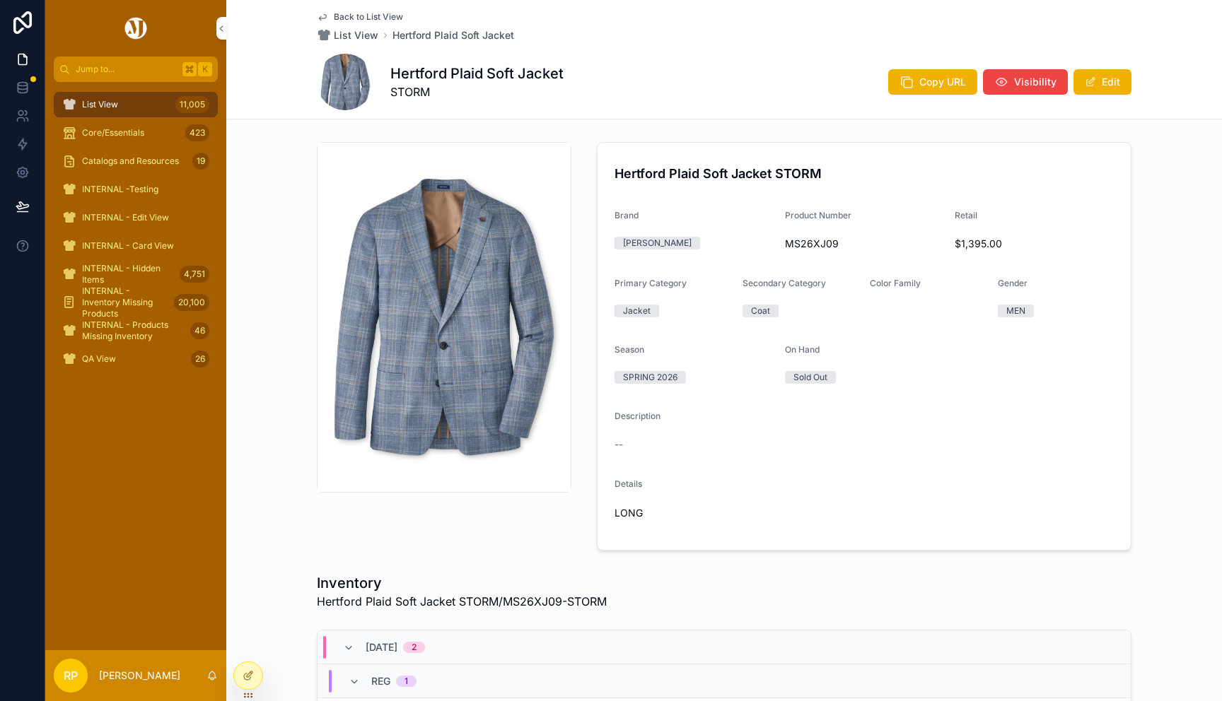
click at [820, 249] on span "MS26XJ09" at bounding box center [864, 244] width 159 height 14
copy span "MS26XJ09"
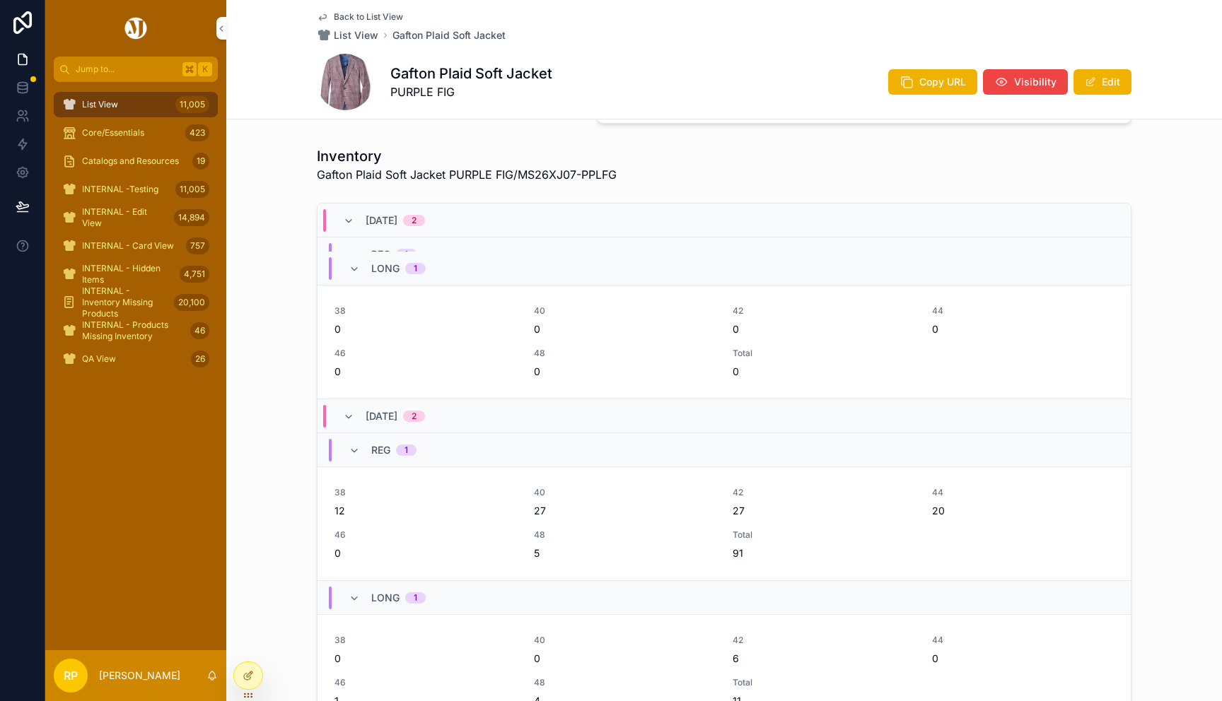
scroll to position [588, 0]
